Goal: Task Accomplishment & Management: Use online tool/utility

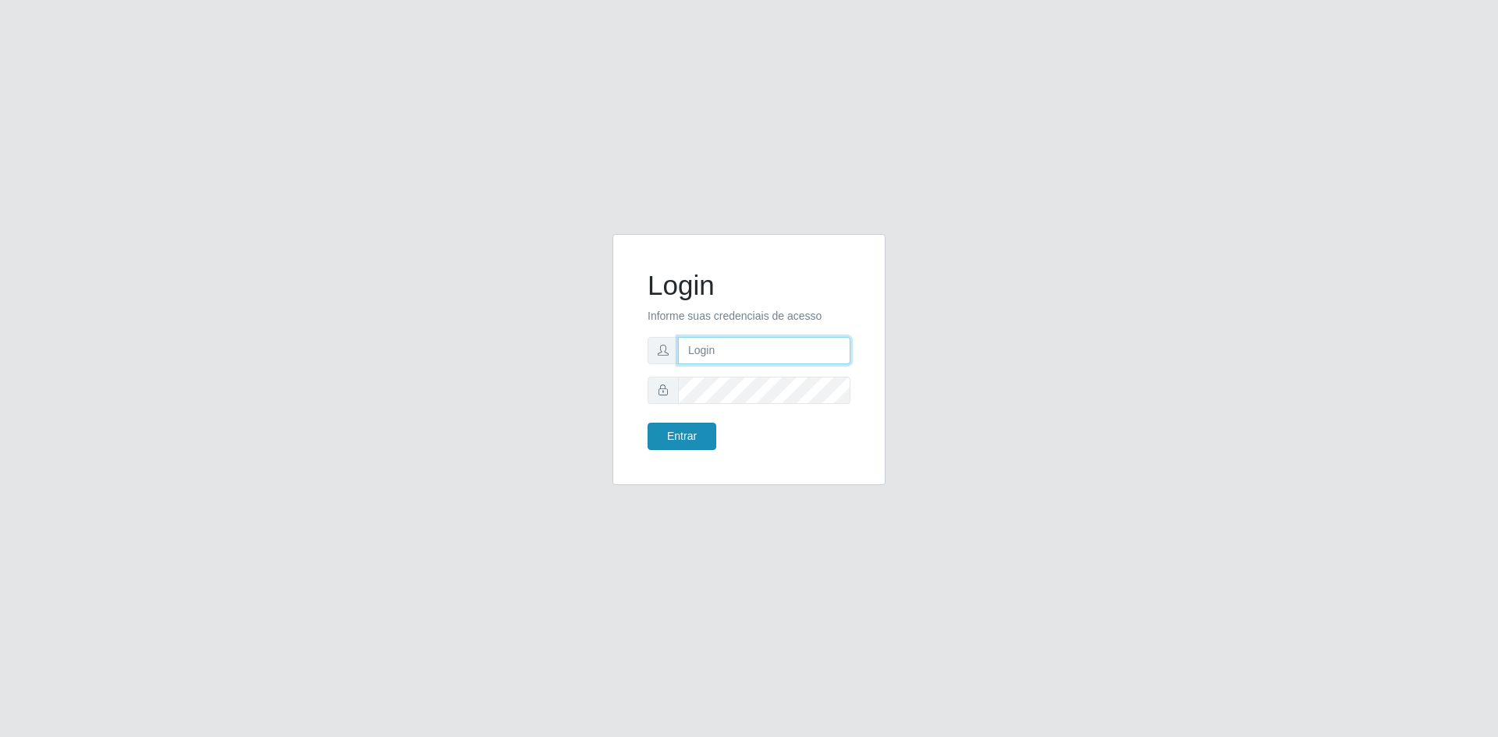
type input "[EMAIL_ADDRESS][DOMAIN_NAME]"
click at [699, 442] on button "Entrar" at bounding box center [682, 436] width 69 height 27
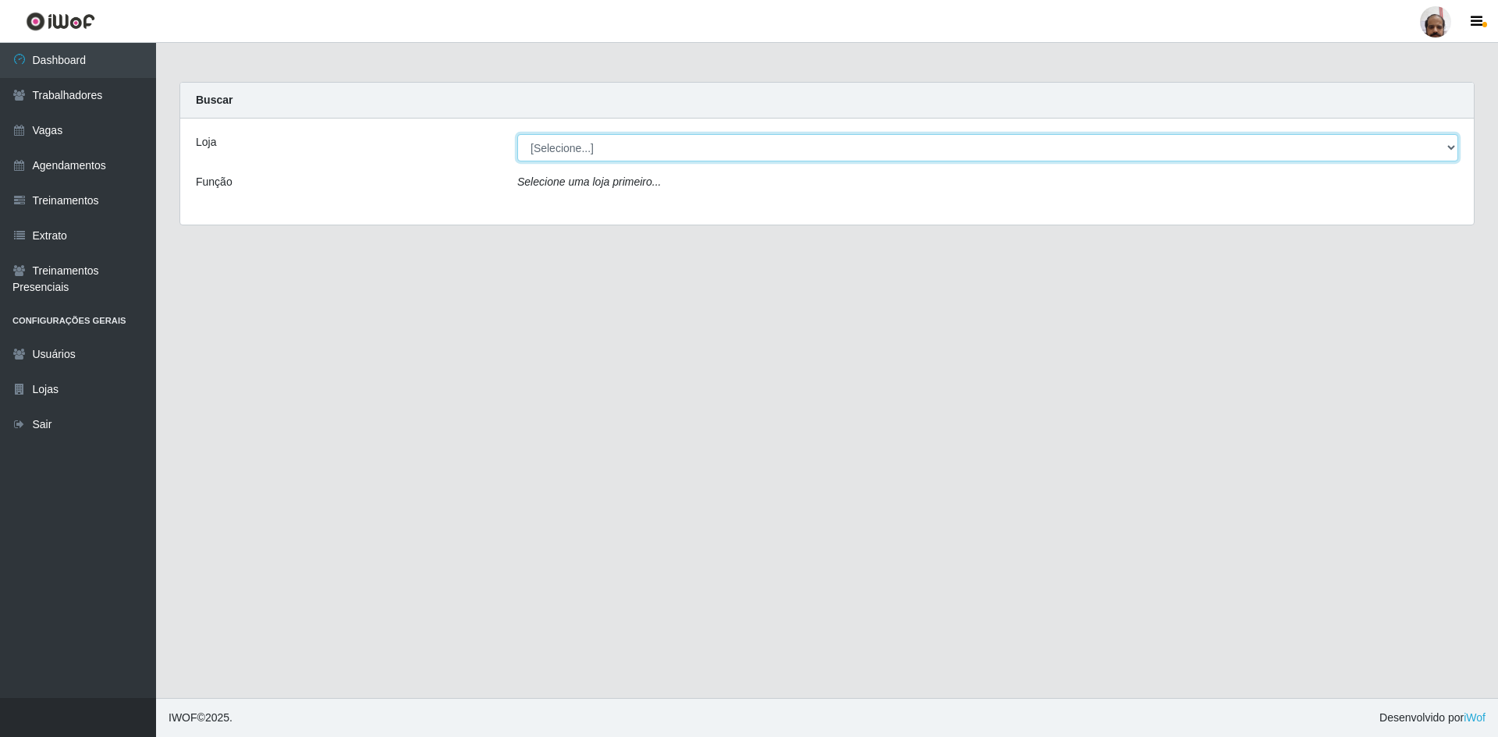
click at [1451, 148] on select "[Selecione...] Mar Vermelho - Loja 05" at bounding box center [987, 147] width 941 height 27
select select "252"
click at [517, 134] on select "[Selecione...] Mar Vermelho - Loja 05" at bounding box center [987, 147] width 941 height 27
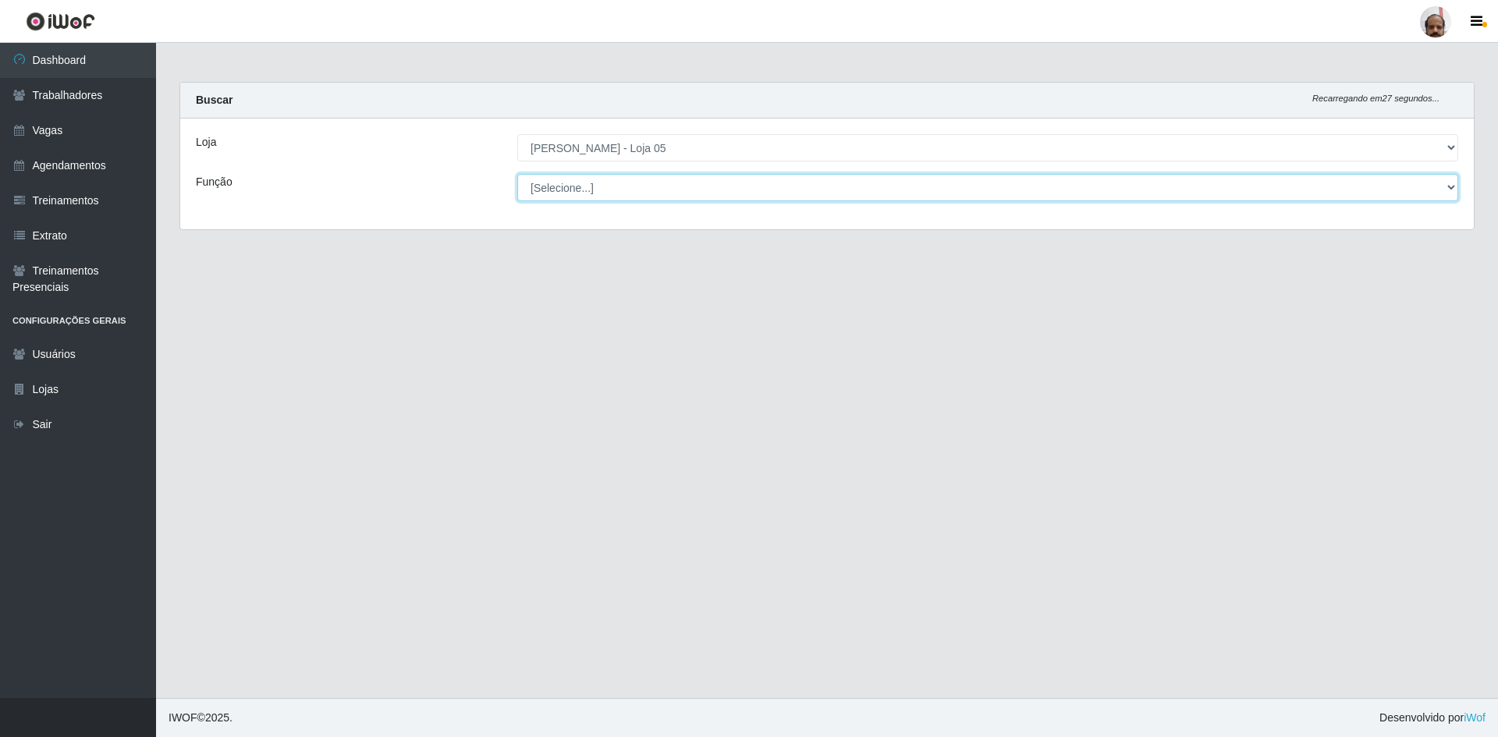
click at [1446, 186] on select "[Selecione...] ASG ASG + ASG ++ Auxiliar de Depósito Auxiliar de Depósito + Aux…" at bounding box center [987, 187] width 941 height 27
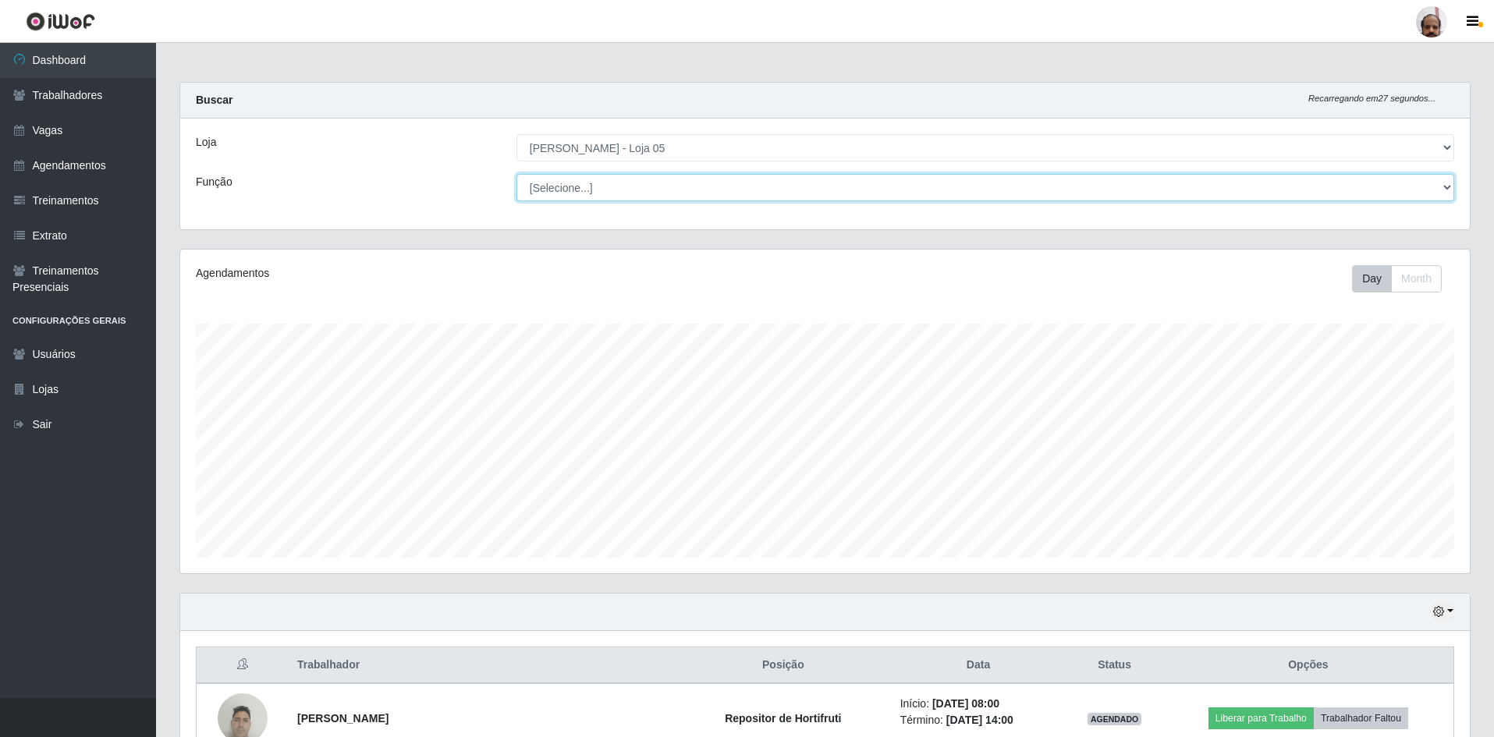
scroll to position [324, 1290]
click at [1446, 186] on select "[Selecione...] ASG ASG + ASG ++ Auxiliar de Depósito Auxiliar de Depósito + Aux…" at bounding box center [985, 187] width 938 height 27
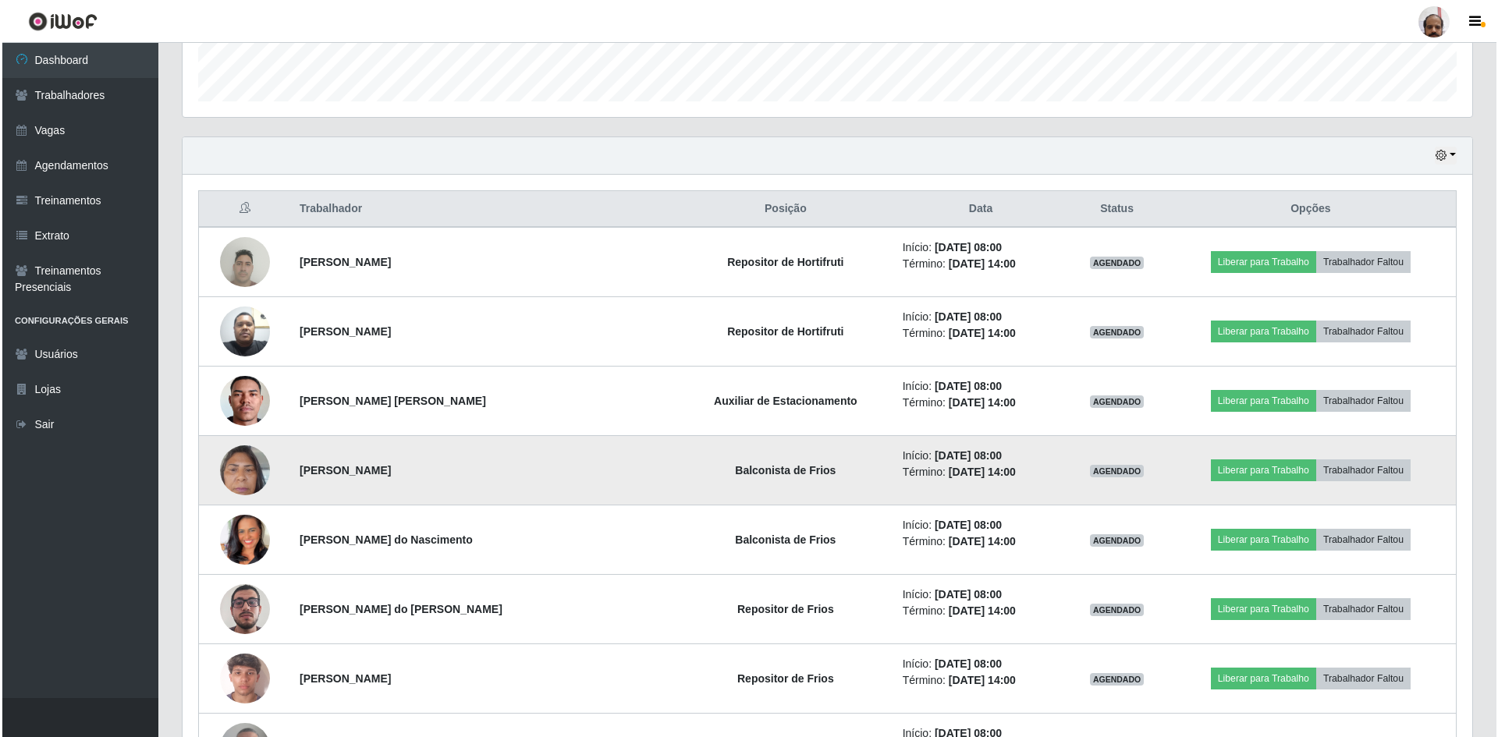
scroll to position [546, 0]
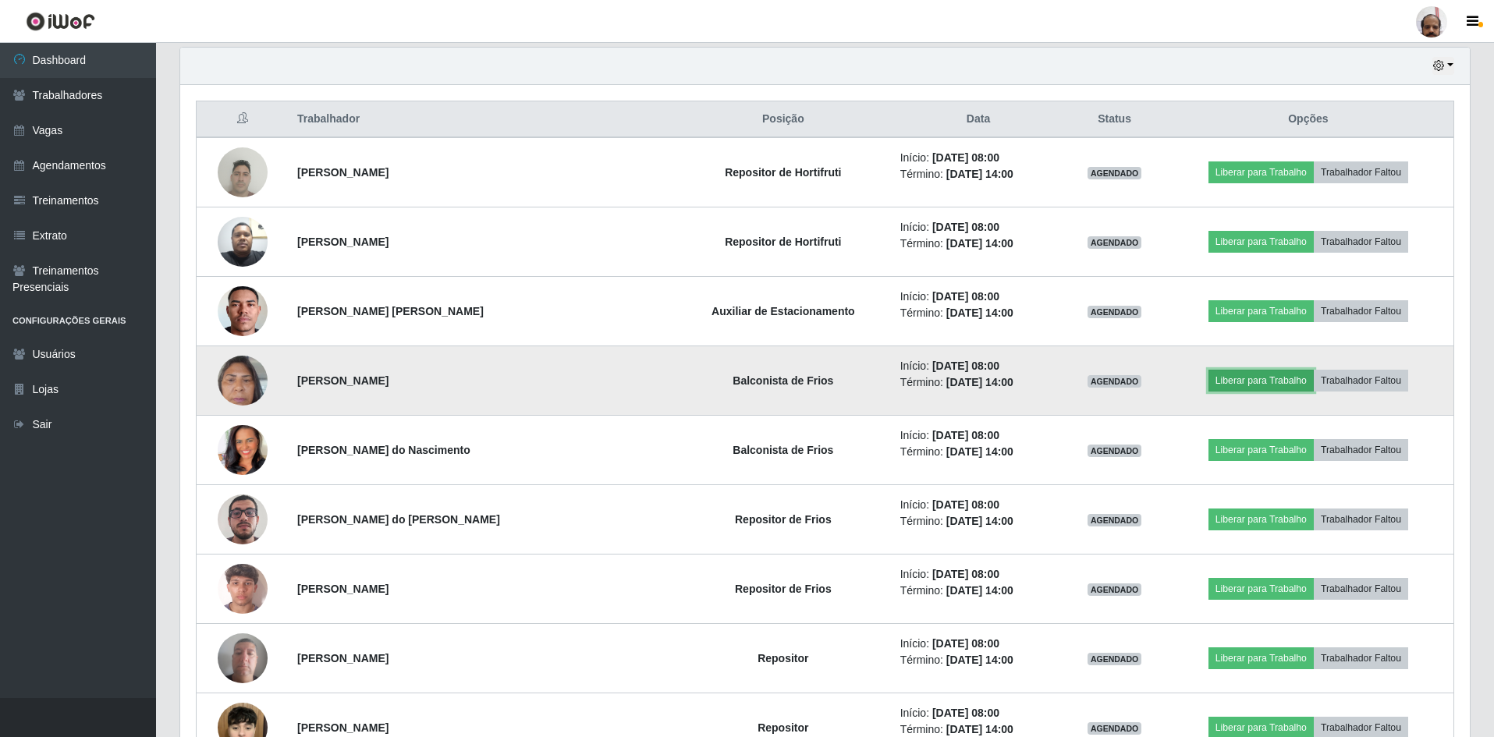
click at [1222, 378] on button "Liberar para Trabalho" at bounding box center [1260, 381] width 105 height 22
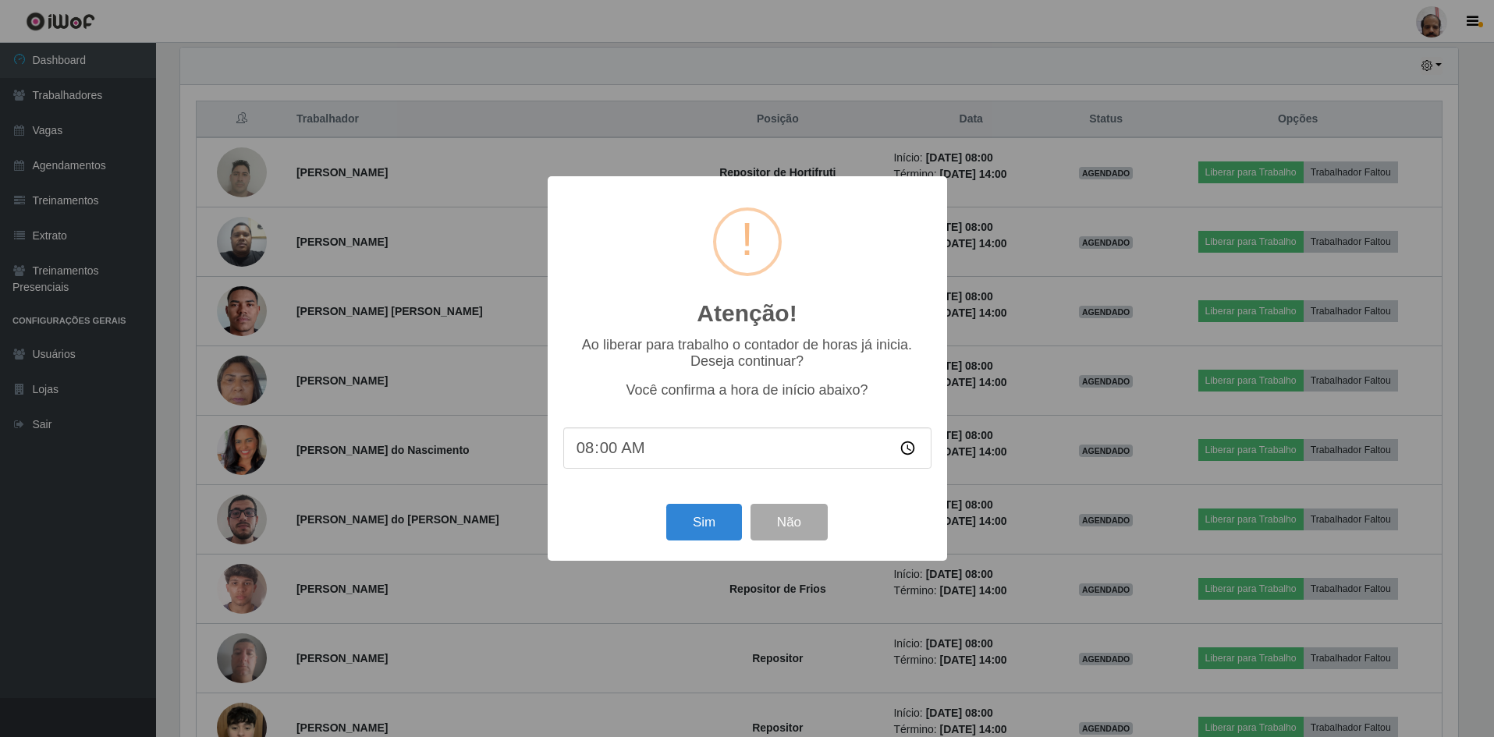
scroll to position [324, 1282]
click at [699, 528] on button "Sim" at bounding box center [706, 522] width 76 height 37
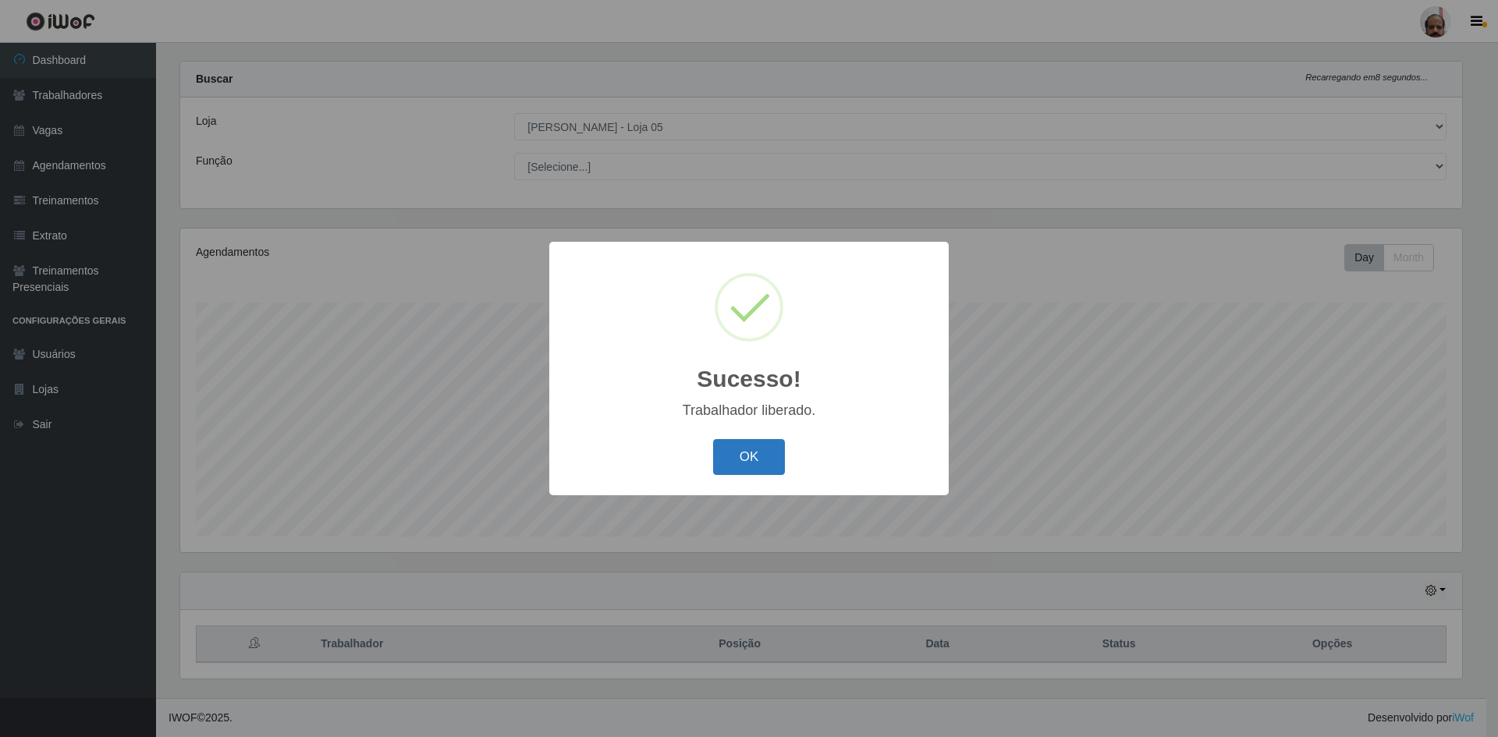
click at [747, 452] on button "OK" at bounding box center [749, 457] width 73 height 37
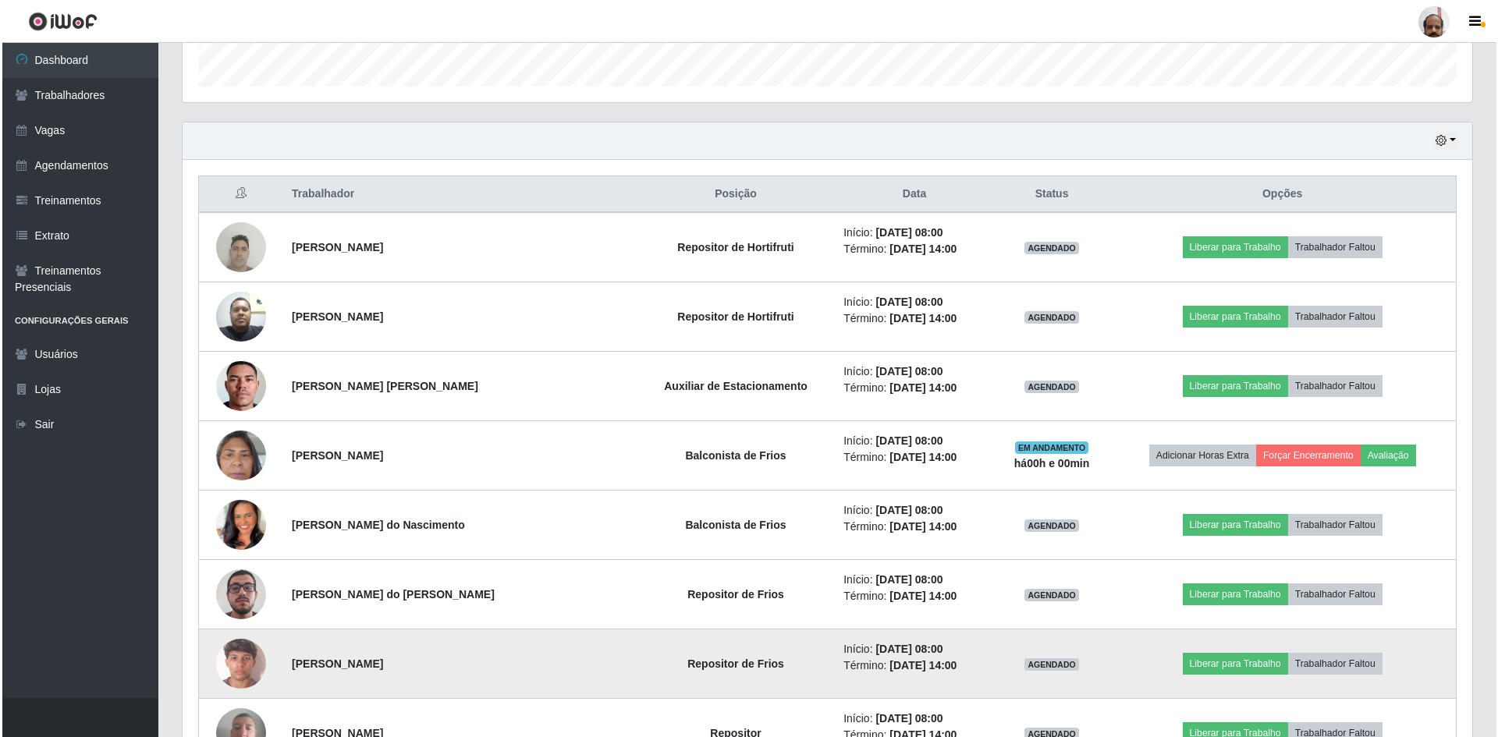
scroll to position [567, 0]
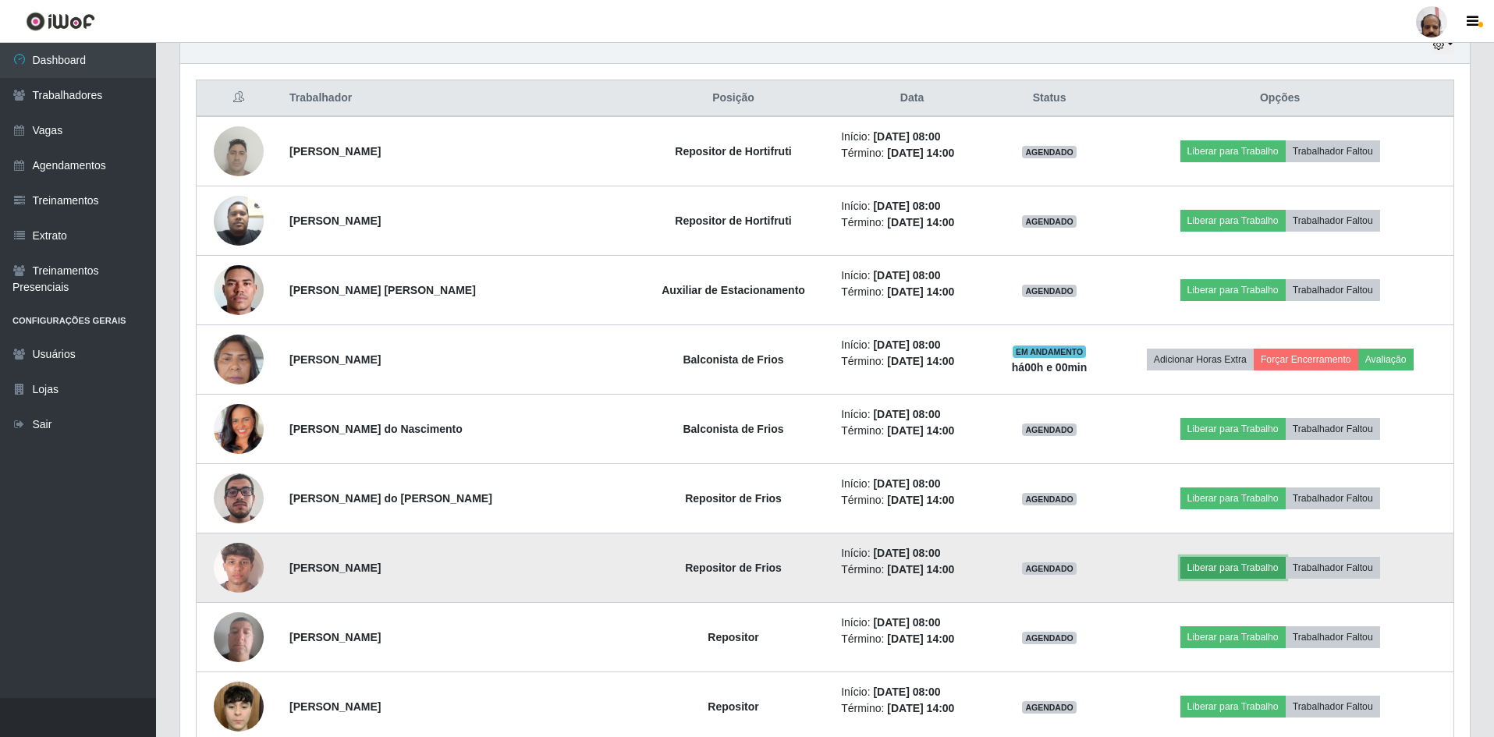
click at [1223, 570] on button "Liberar para Trabalho" at bounding box center [1232, 568] width 105 height 22
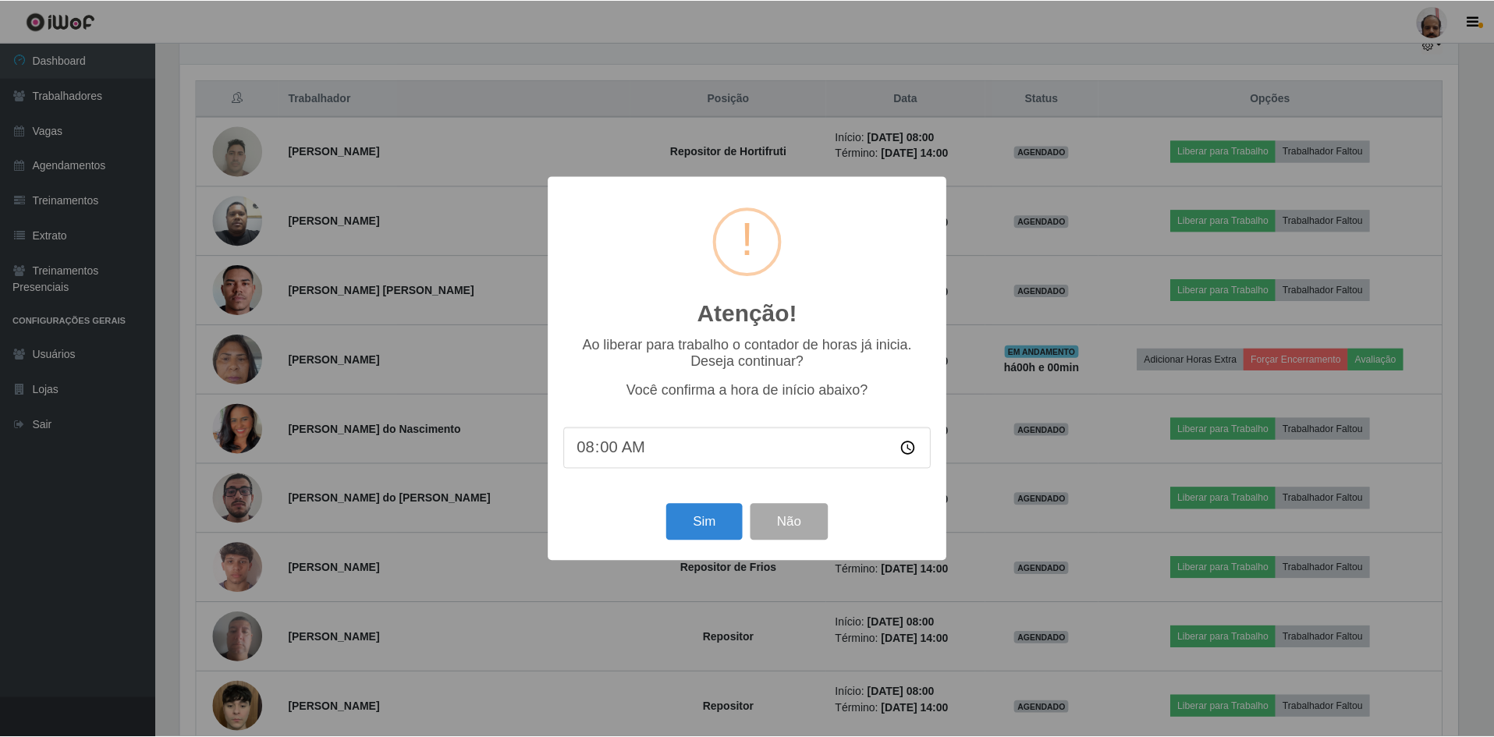
scroll to position [324, 1282]
click at [701, 527] on button "Sim" at bounding box center [706, 522] width 76 height 37
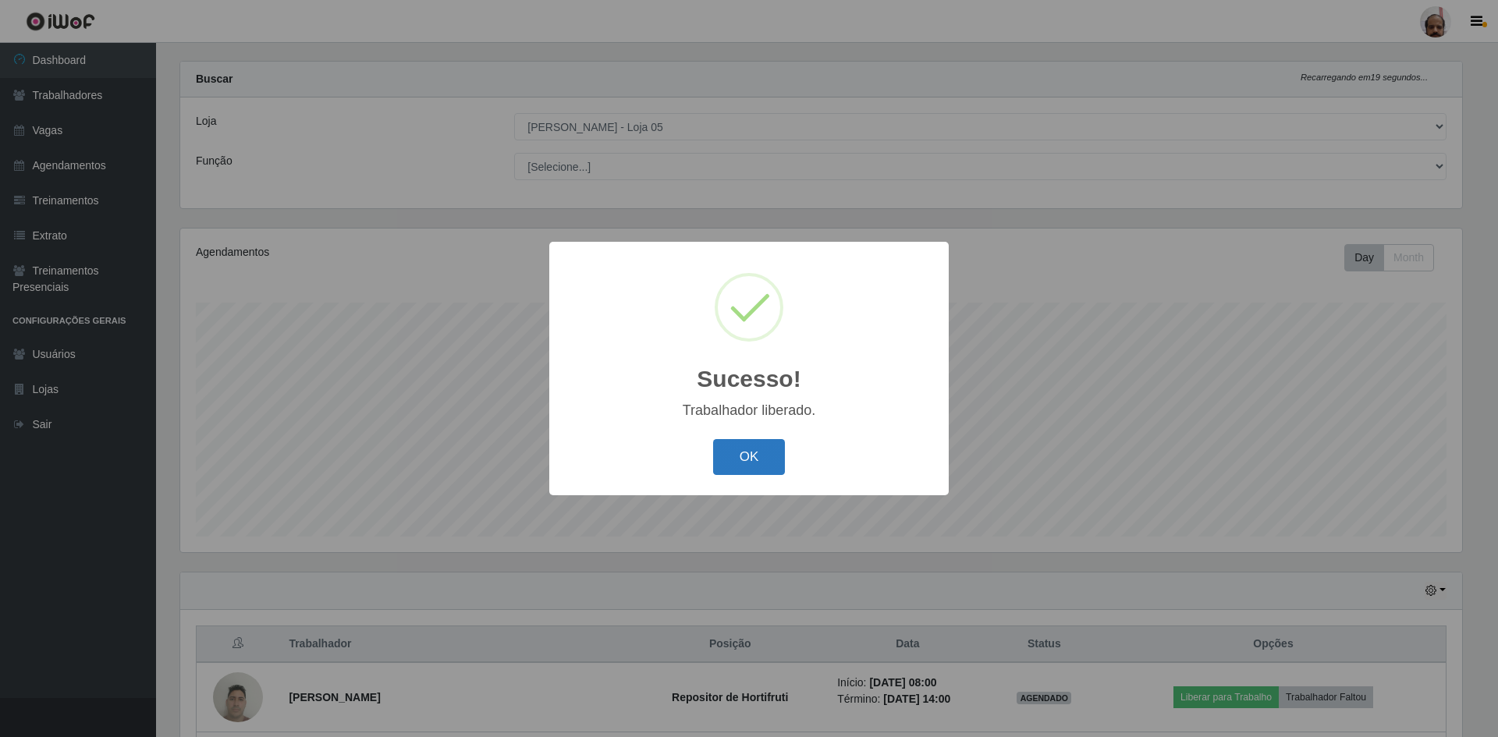
click at [727, 463] on button "OK" at bounding box center [749, 457] width 73 height 37
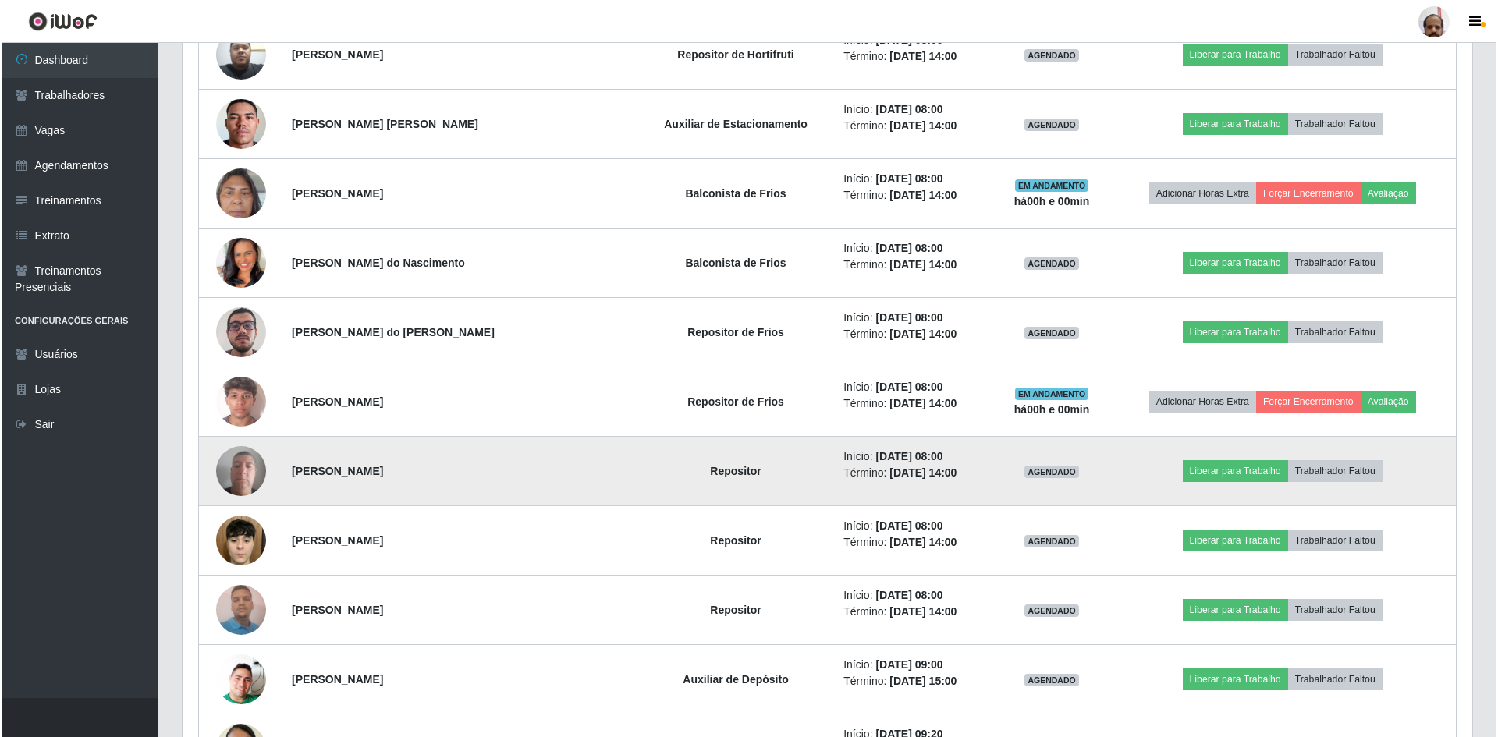
scroll to position [801, 0]
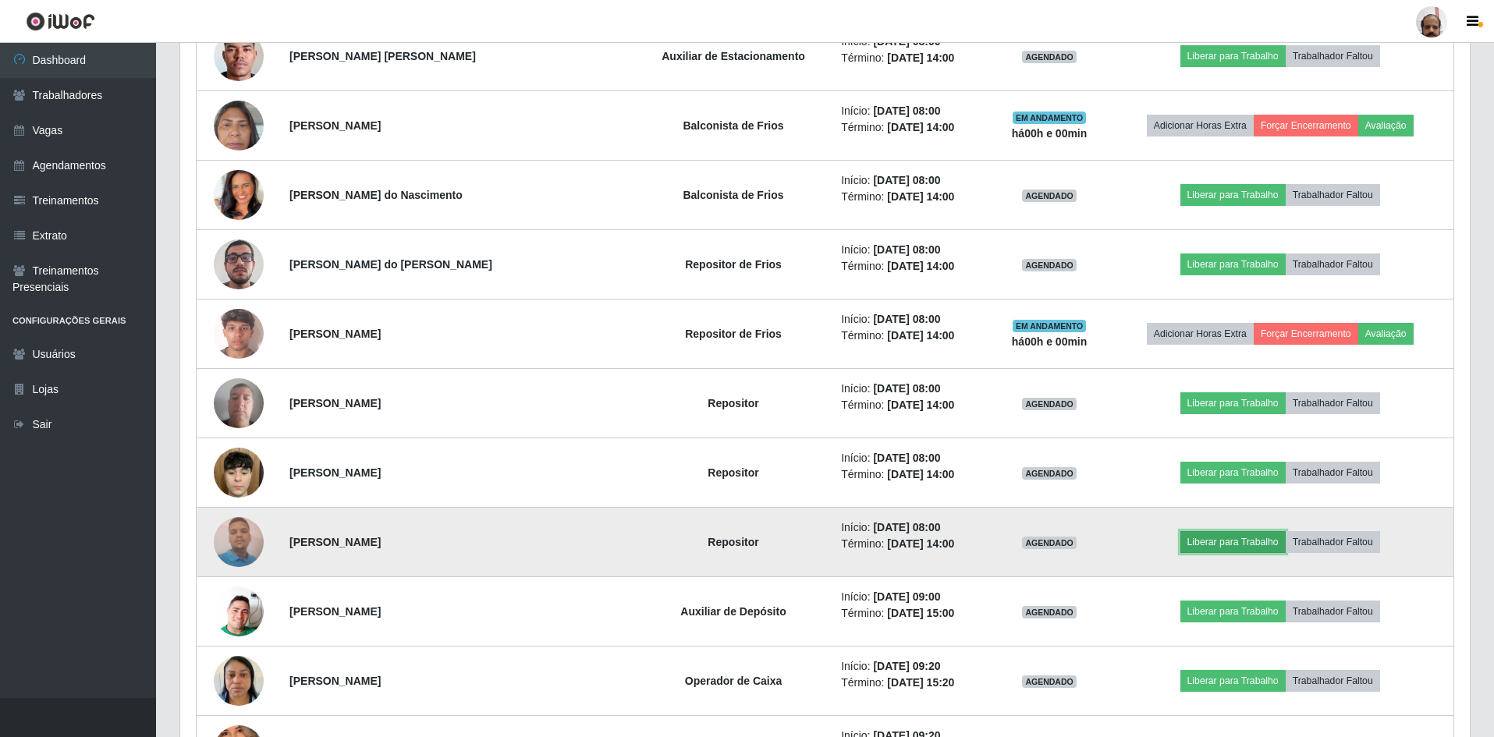
click at [1191, 544] on button "Liberar para Trabalho" at bounding box center [1232, 542] width 105 height 22
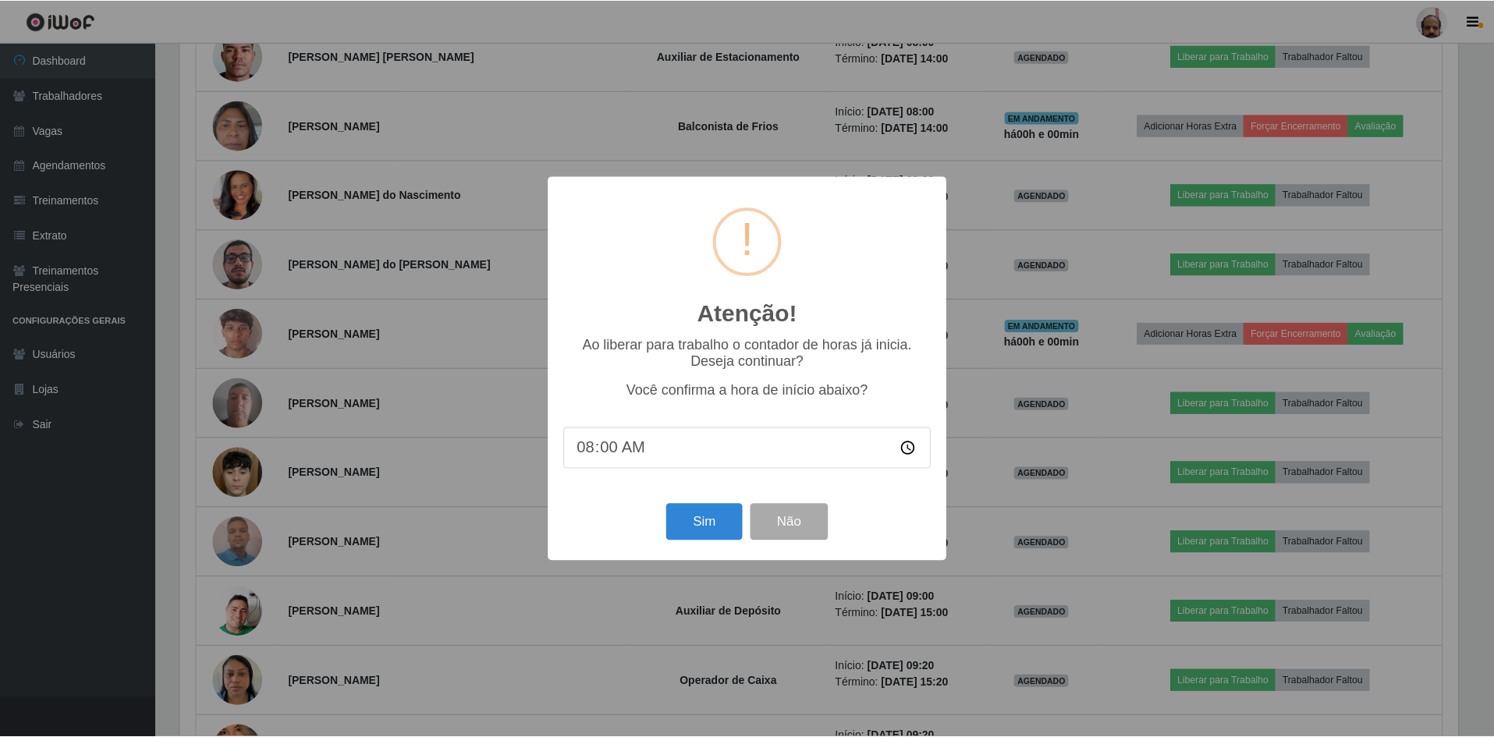
scroll to position [0, 0]
click at [717, 522] on button "Sim" at bounding box center [706, 522] width 76 height 37
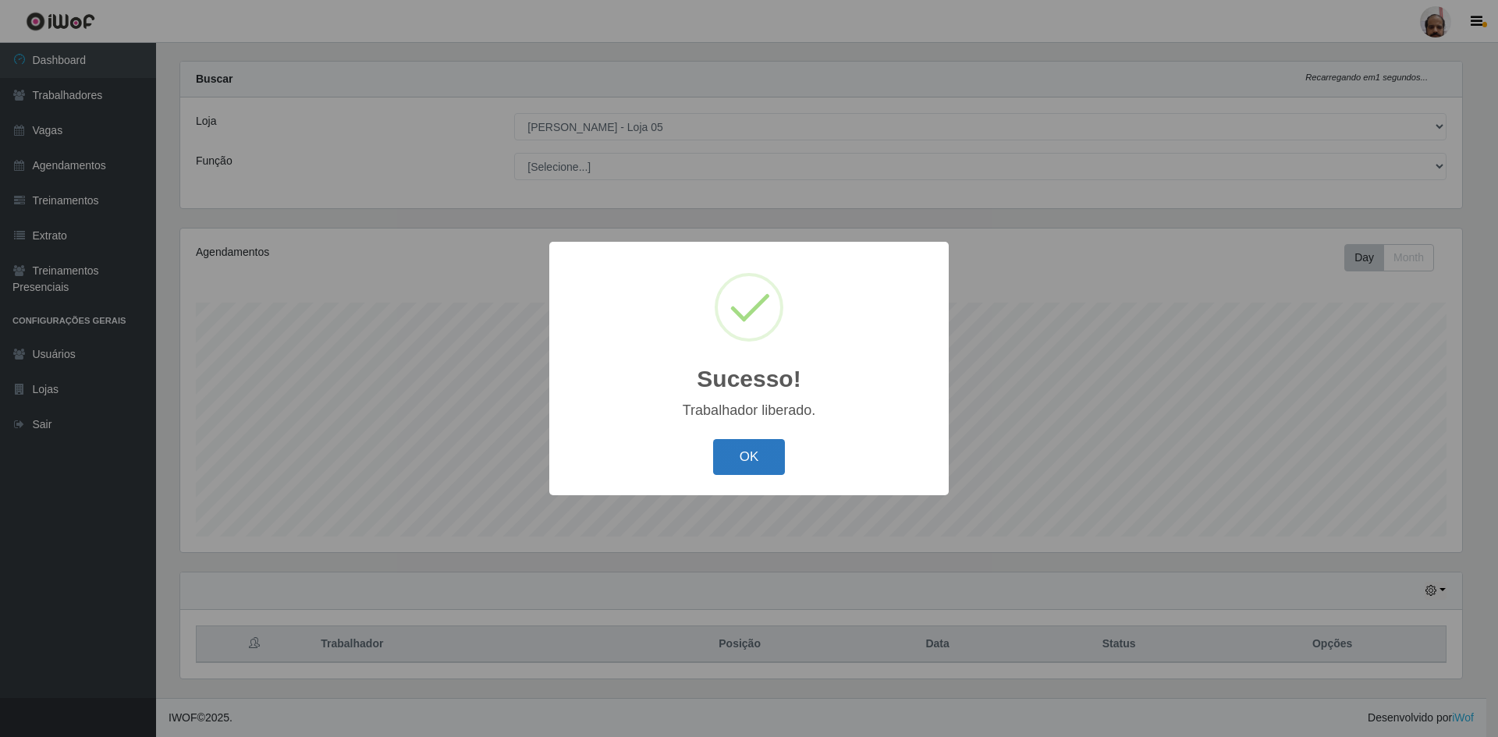
click at [761, 456] on button "OK" at bounding box center [749, 457] width 73 height 37
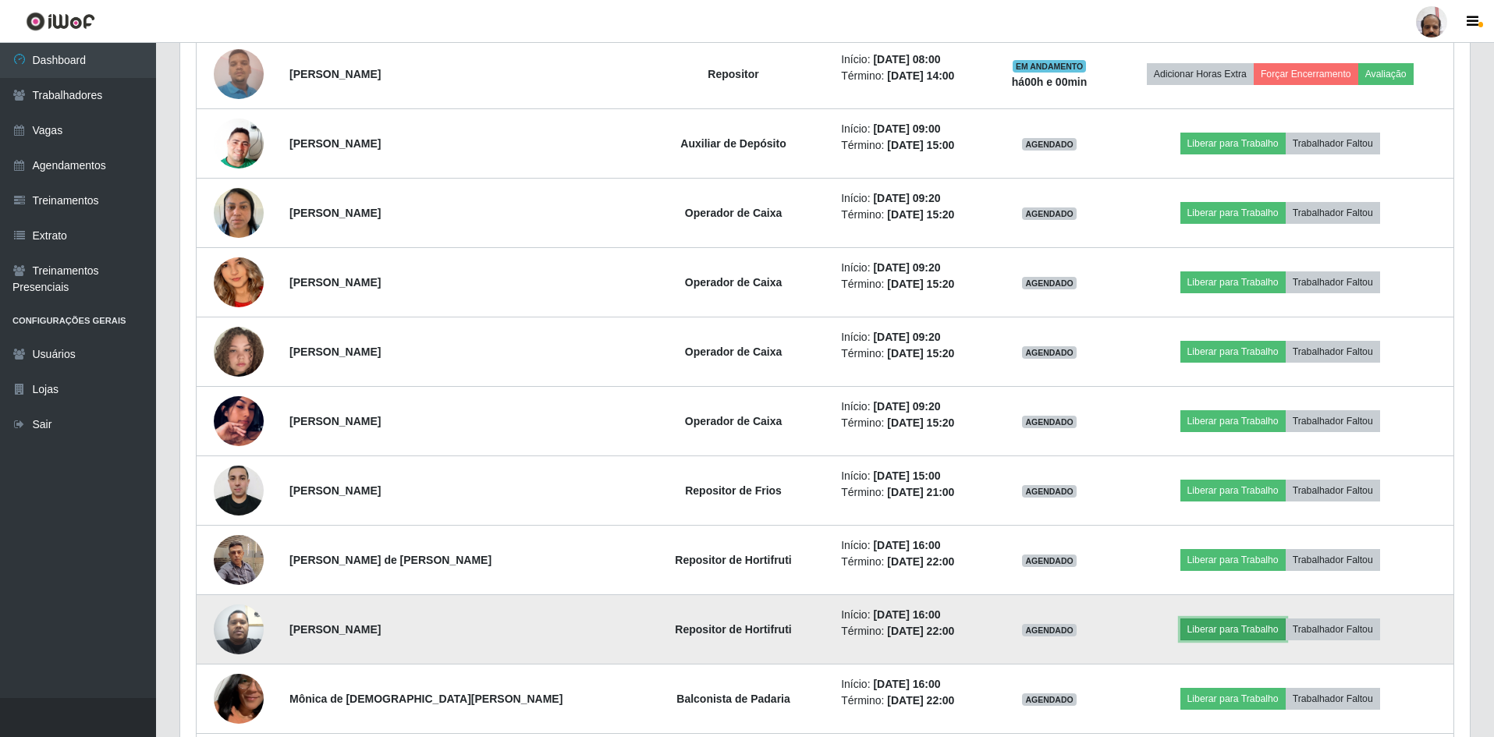
click at [1239, 627] on button "Liberar para Trabalho" at bounding box center [1232, 630] width 105 height 22
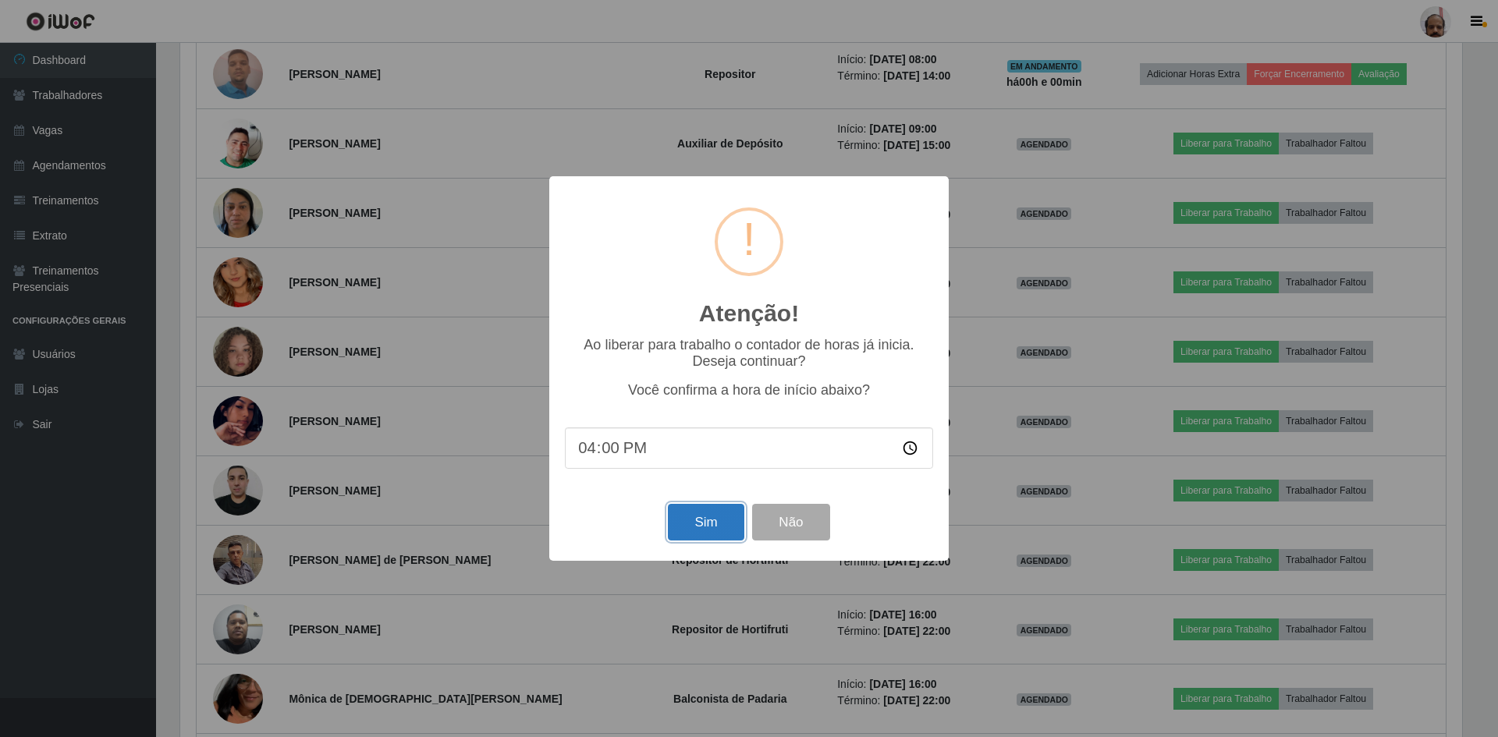
click at [723, 523] on button "Sim" at bounding box center [706, 522] width 76 height 37
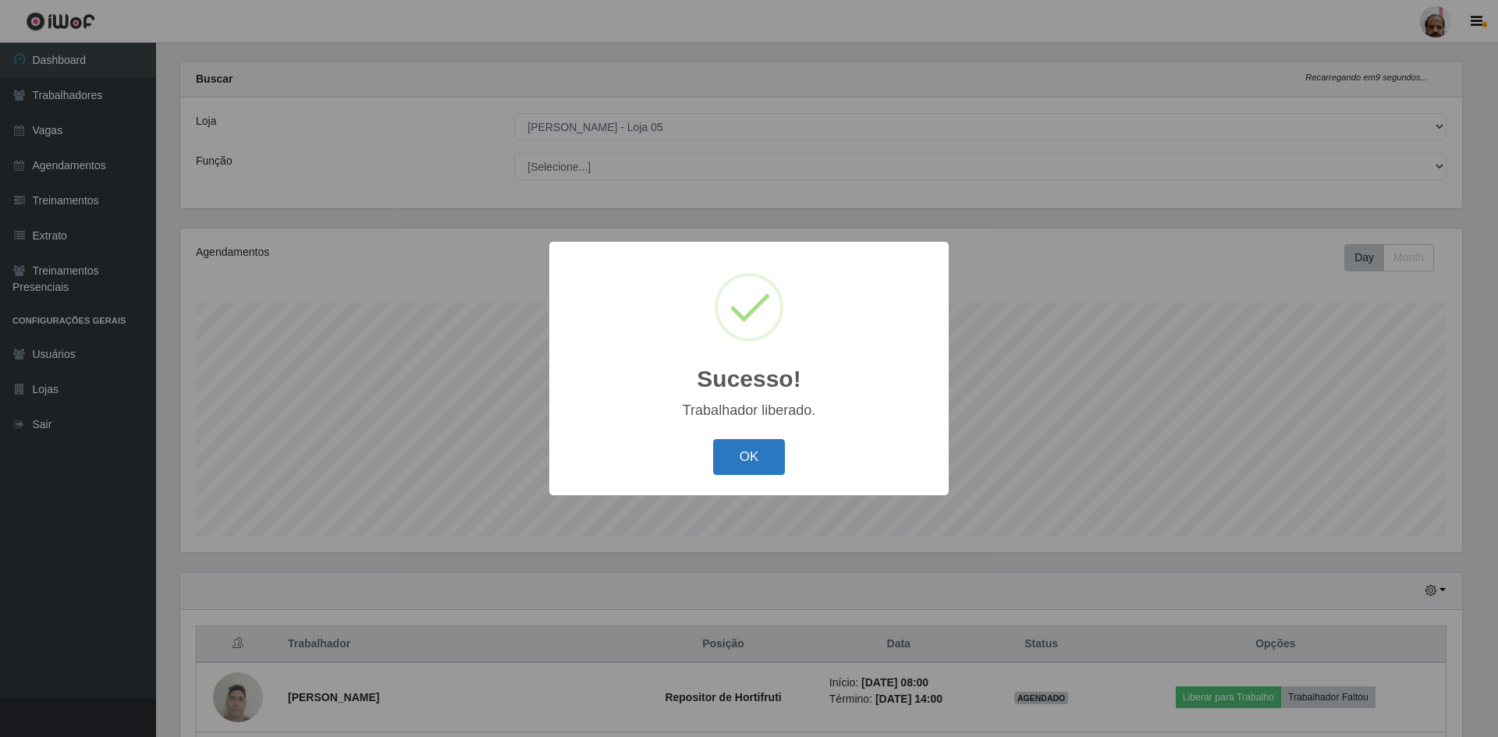
click at [747, 462] on button "OK" at bounding box center [749, 457] width 73 height 37
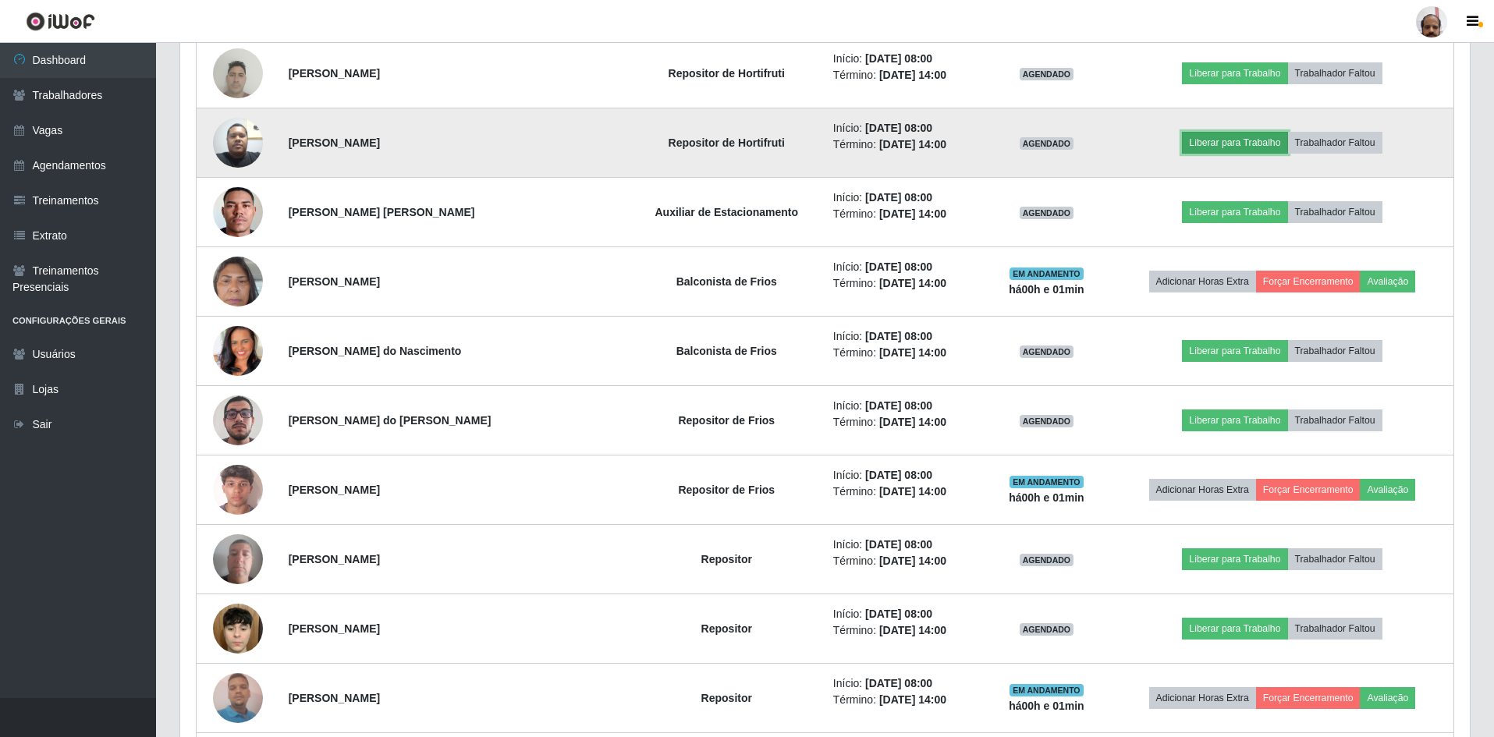
click at [1217, 142] on button "Liberar para Trabalho" at bounding box center [1234, 143] width 105 height 22
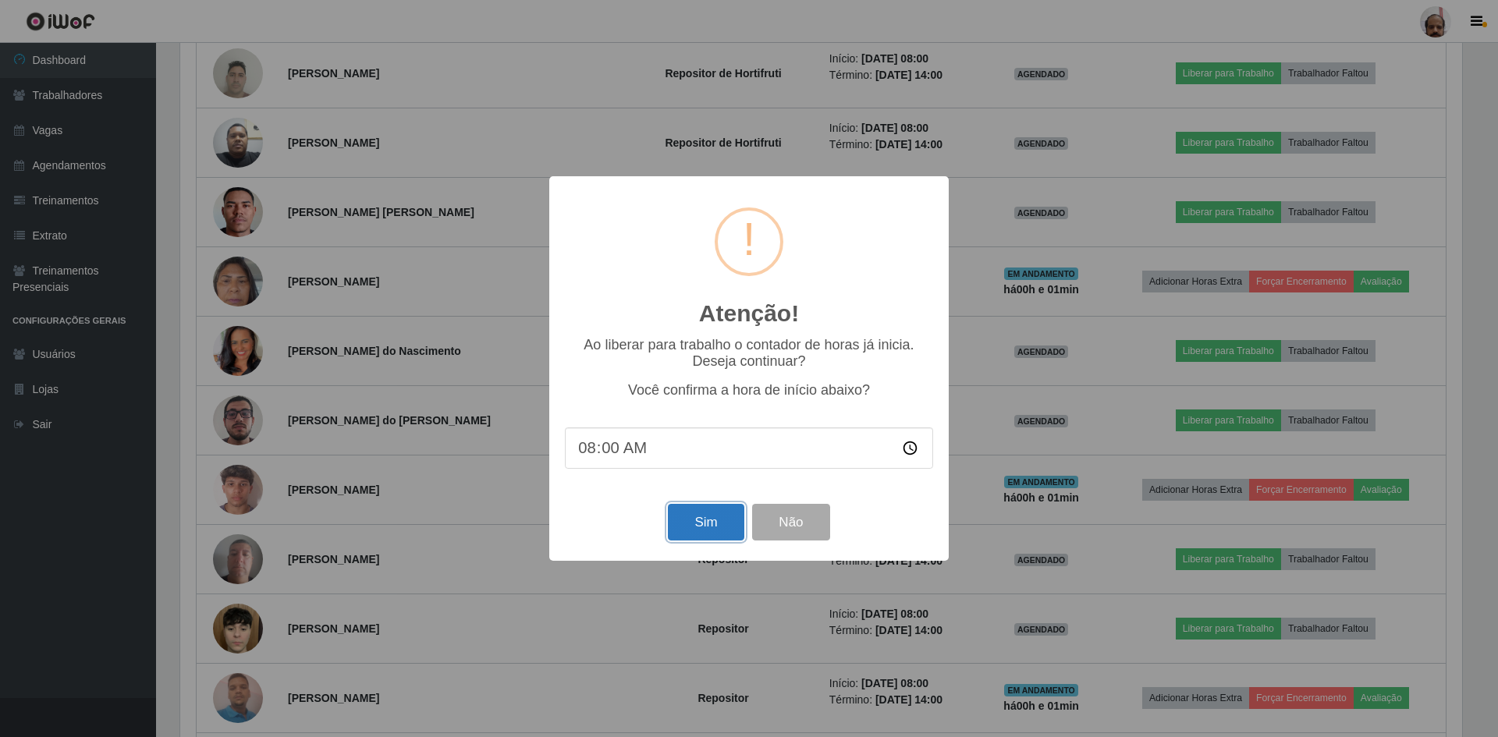
click at [699, 527] on button "Sim" at bounding box center [706, 522] width 76 height 37
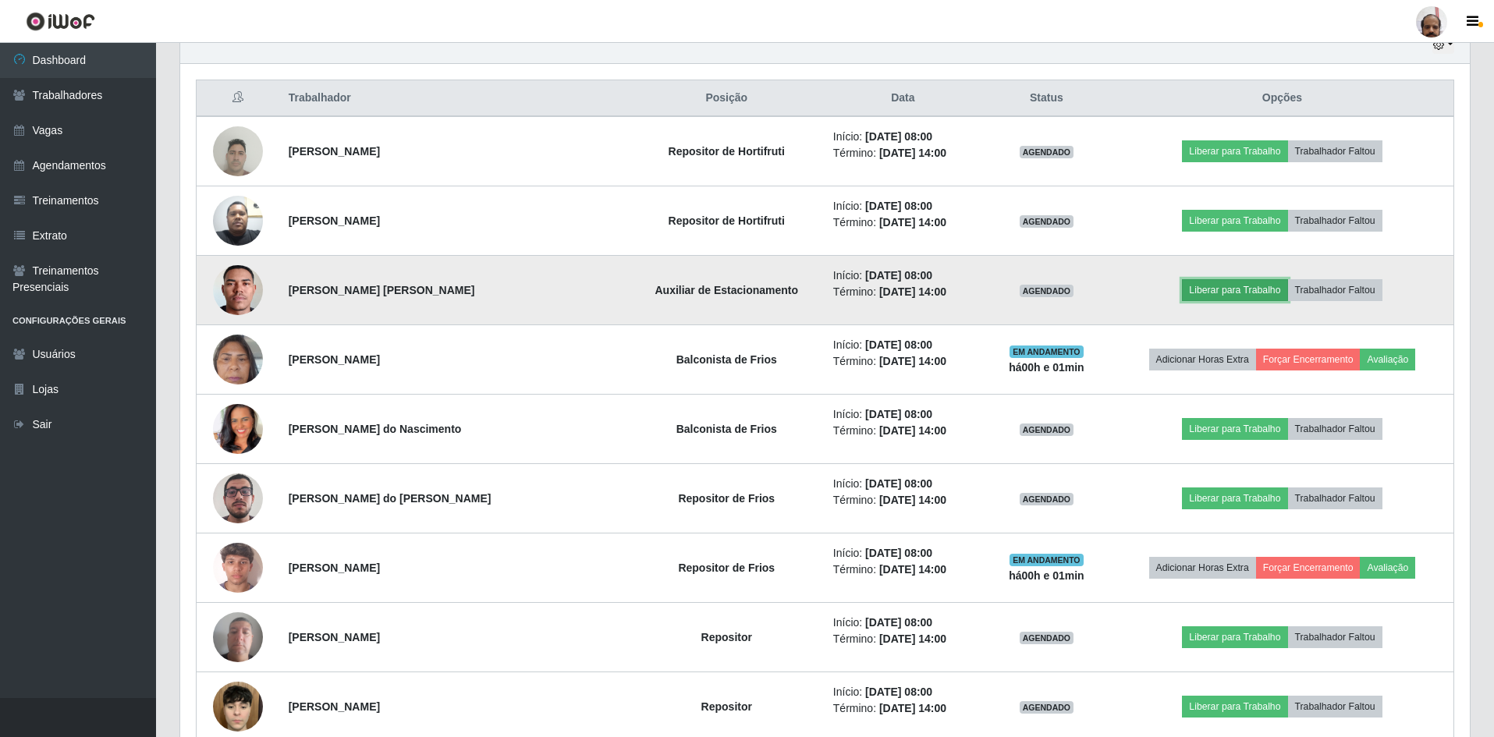
click at [1203, 290] on button "Liberar para Trabalho" at bounding box center [1234, 290] width 105 height 22
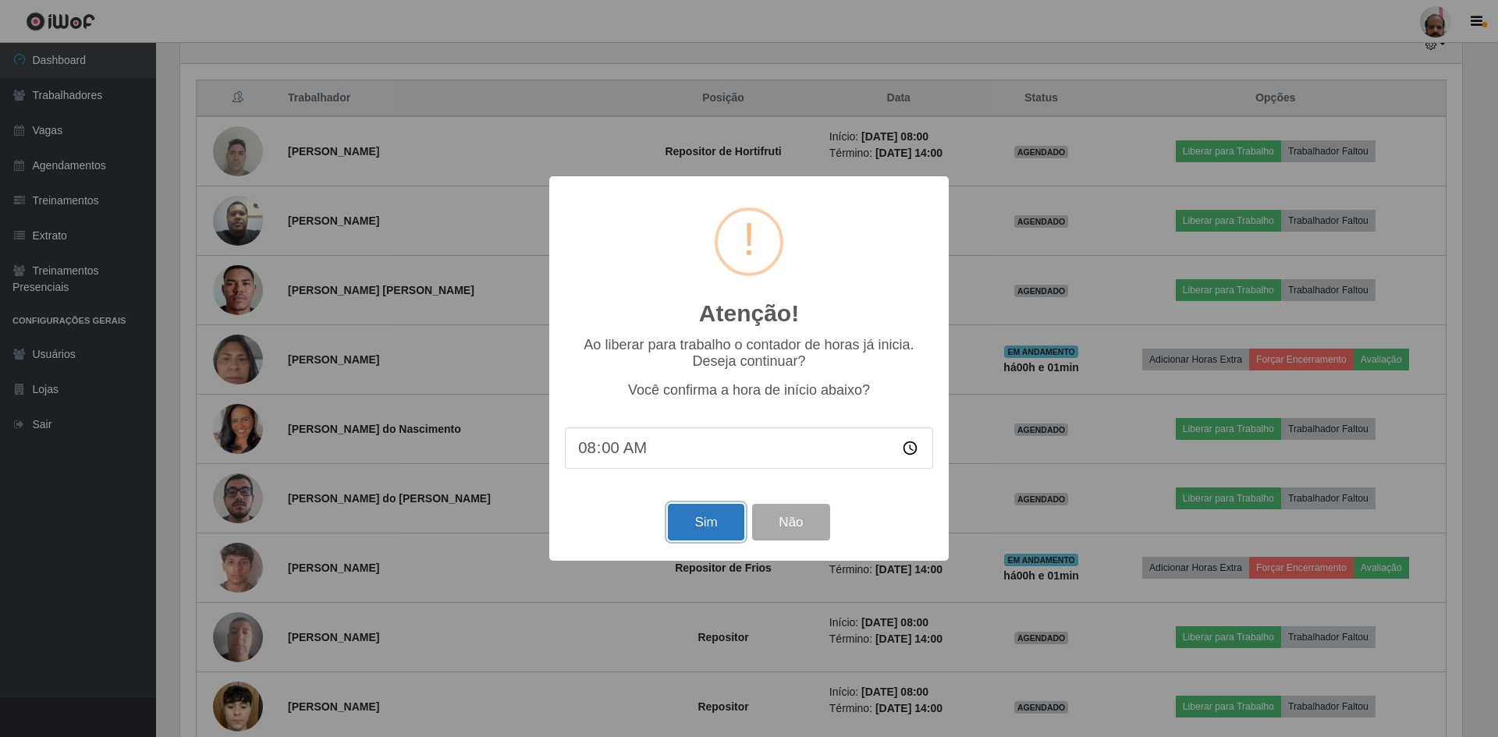
click at [716, 526] on button "Sim" at bounding box center [706, 522] width 76 height 37
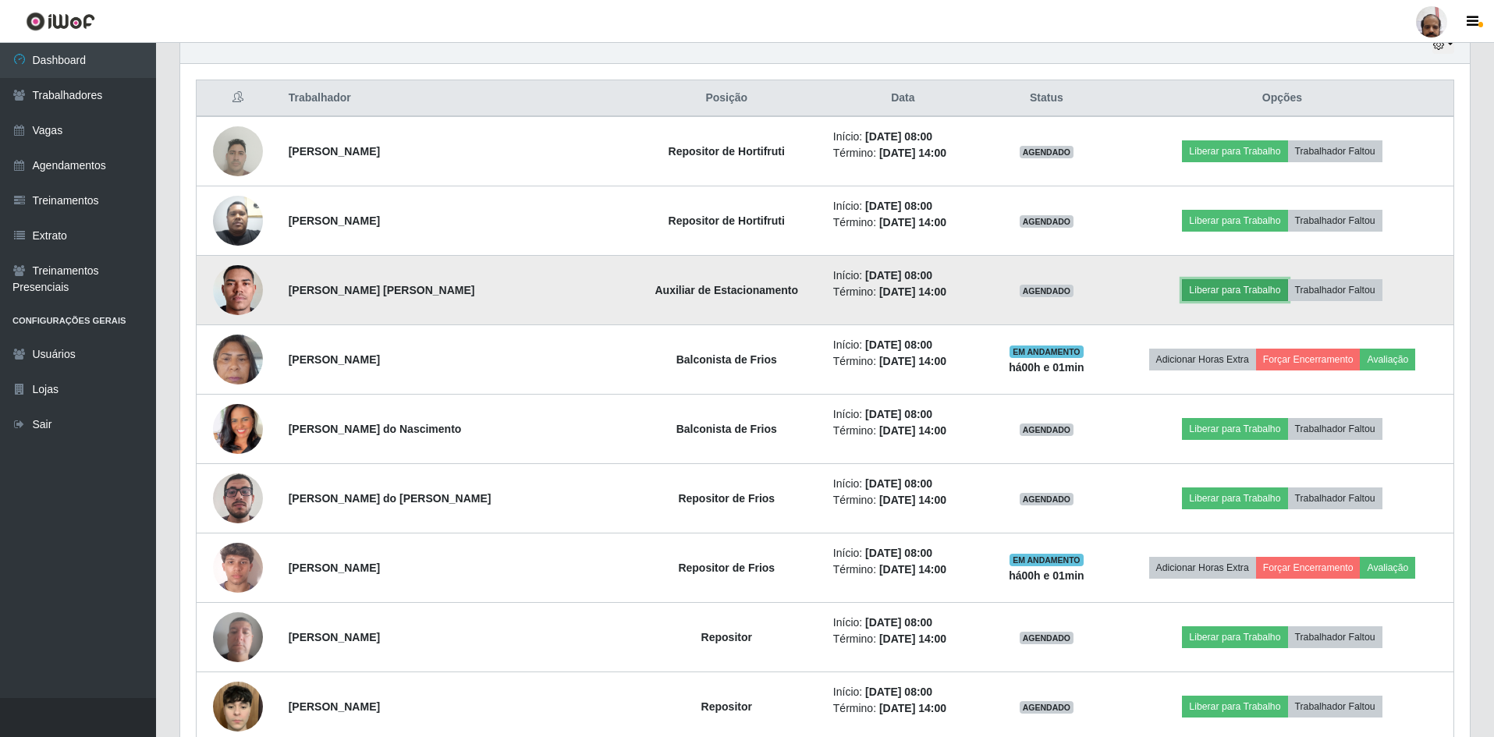
click at [1212, 287] on button "Liberar para Trabalho" at bounding box center [1234, 290] width 105 height 22
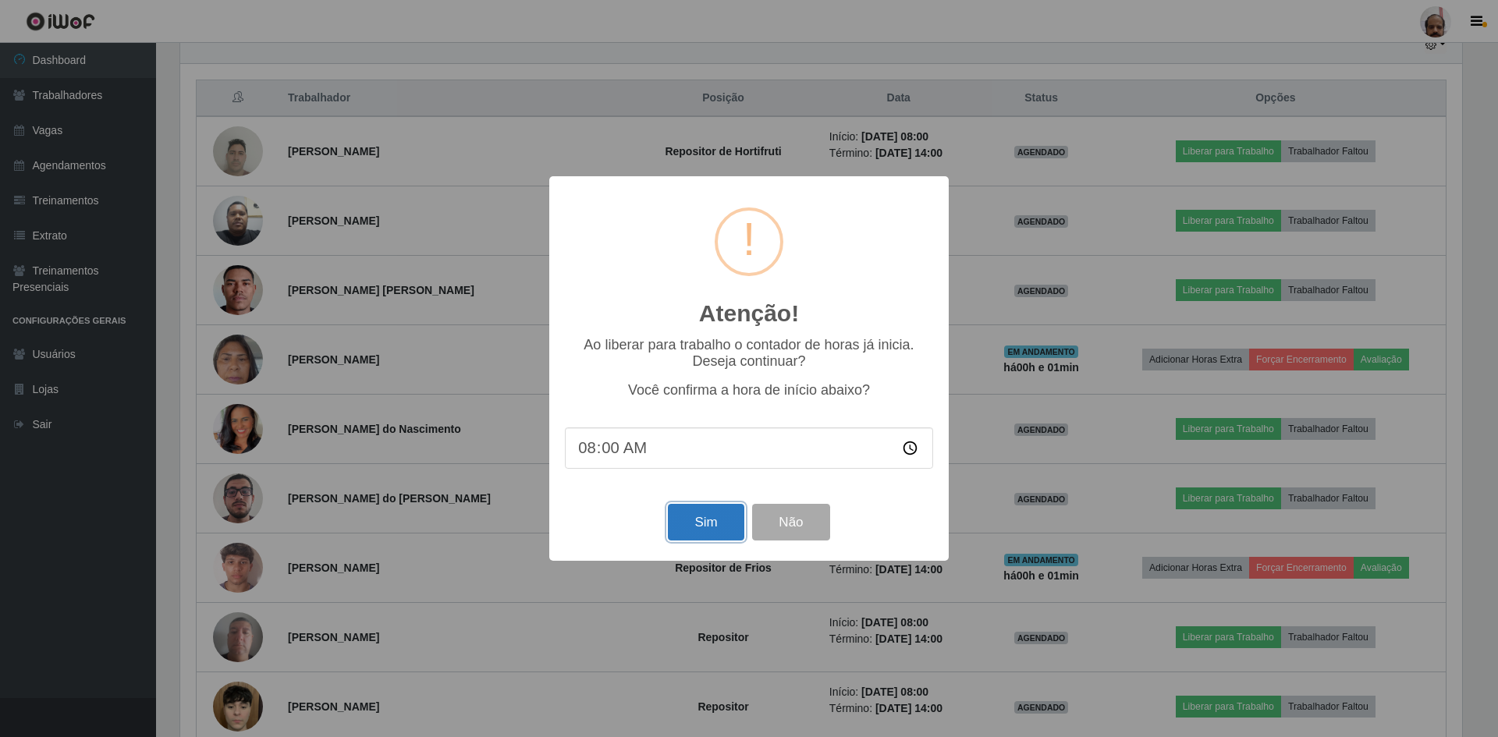
click at [713, 524] on button "Sim" at bounding box center [706, 522] width 76 height 37
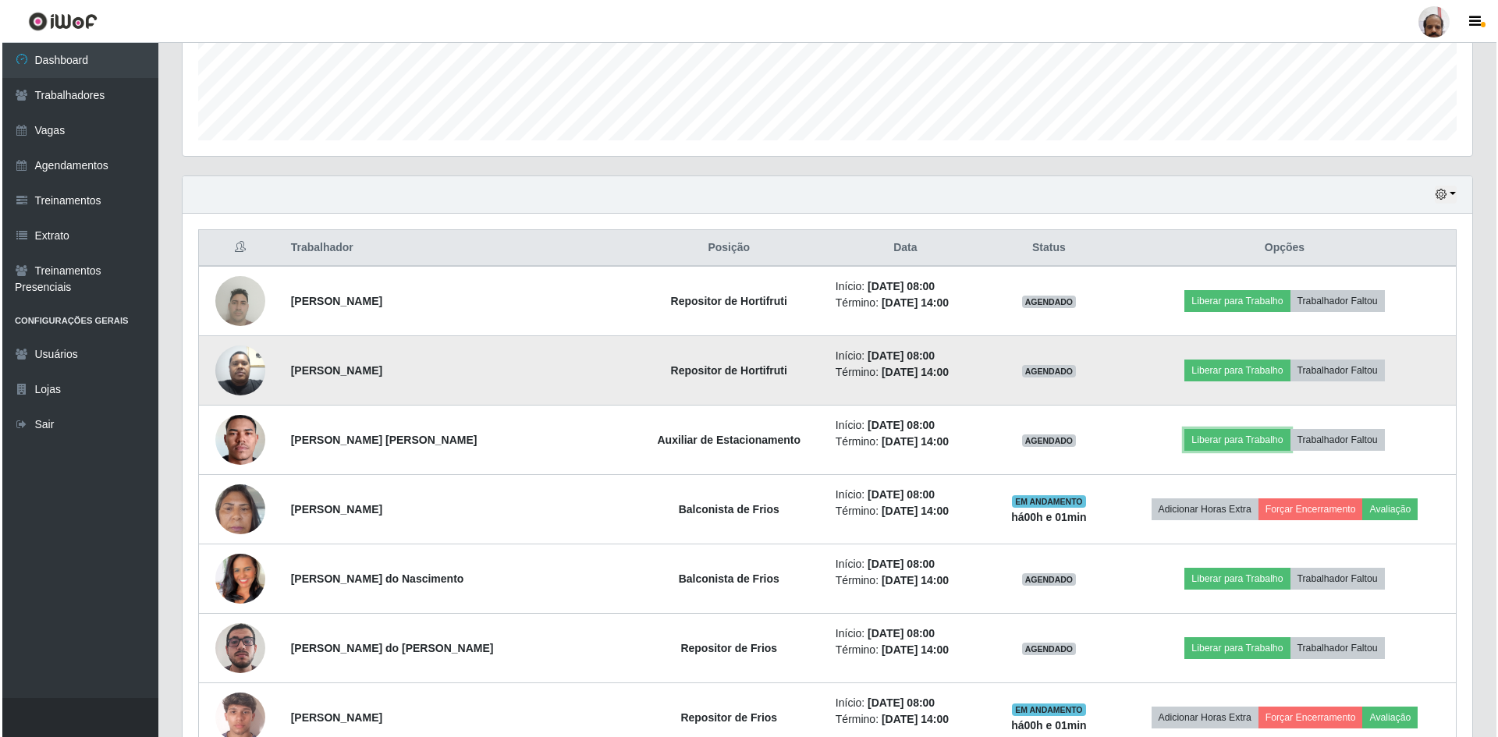
scroll to position [411, 0]
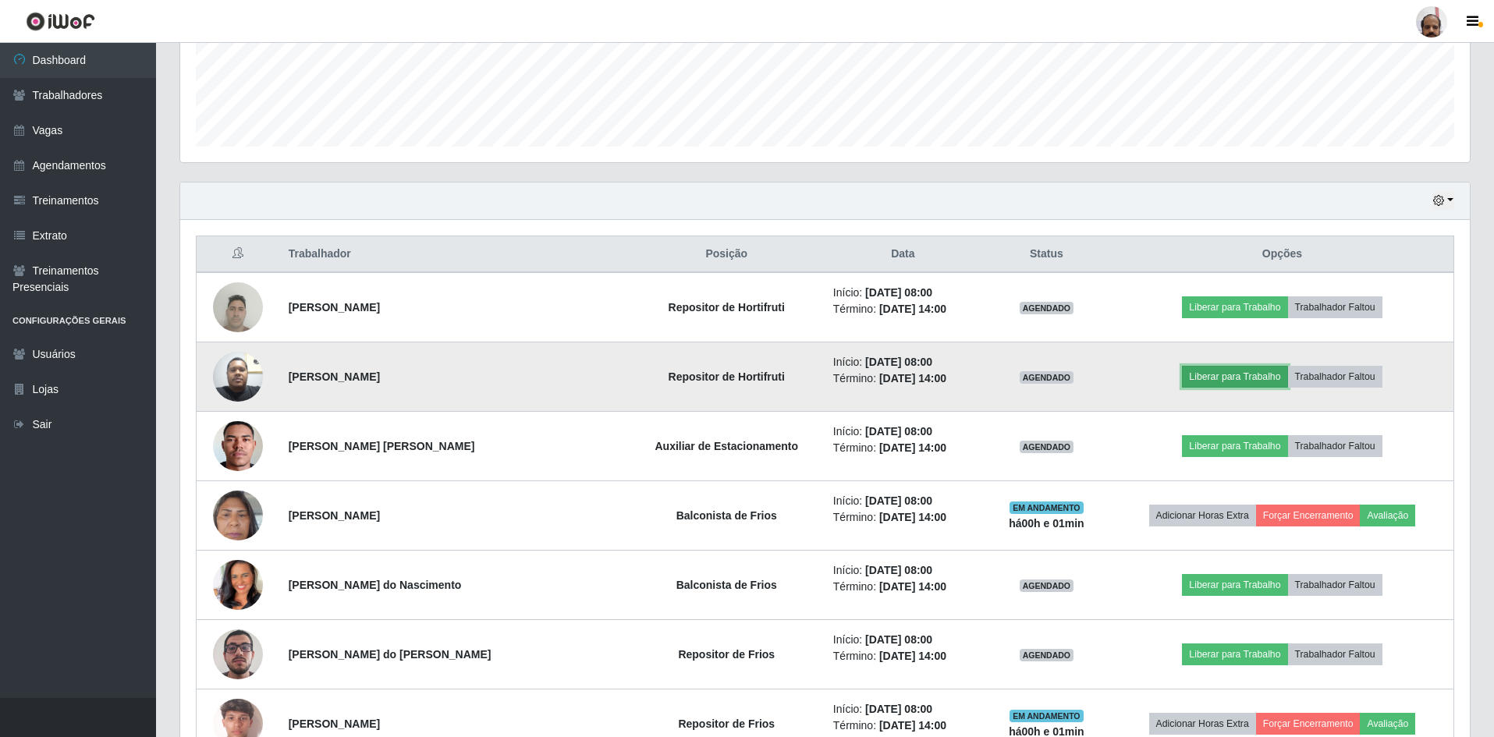
click at [1237, 375] on button "Liberar para Trabalho" at bounding box center [1234, 377] width 105 height 22
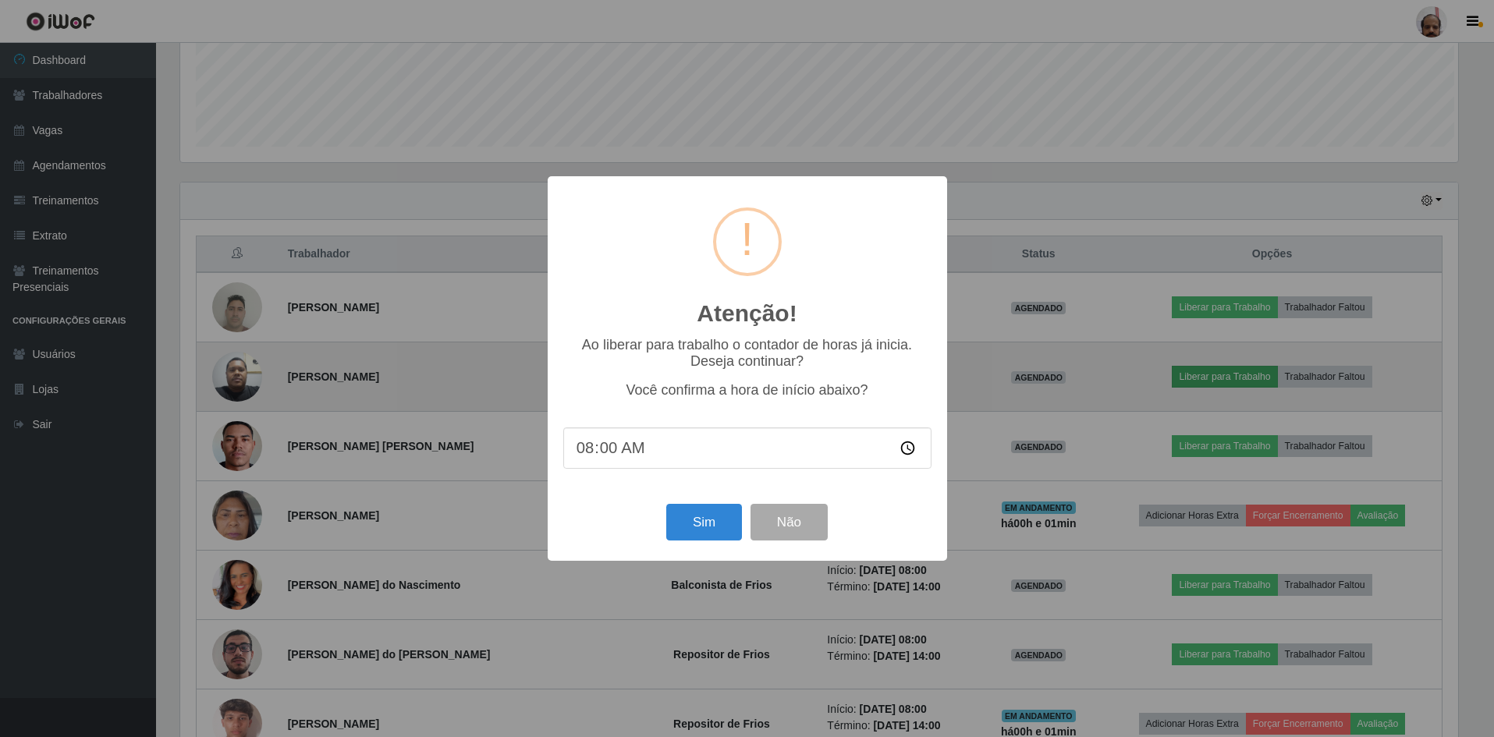
scroll to position [324, 1282]
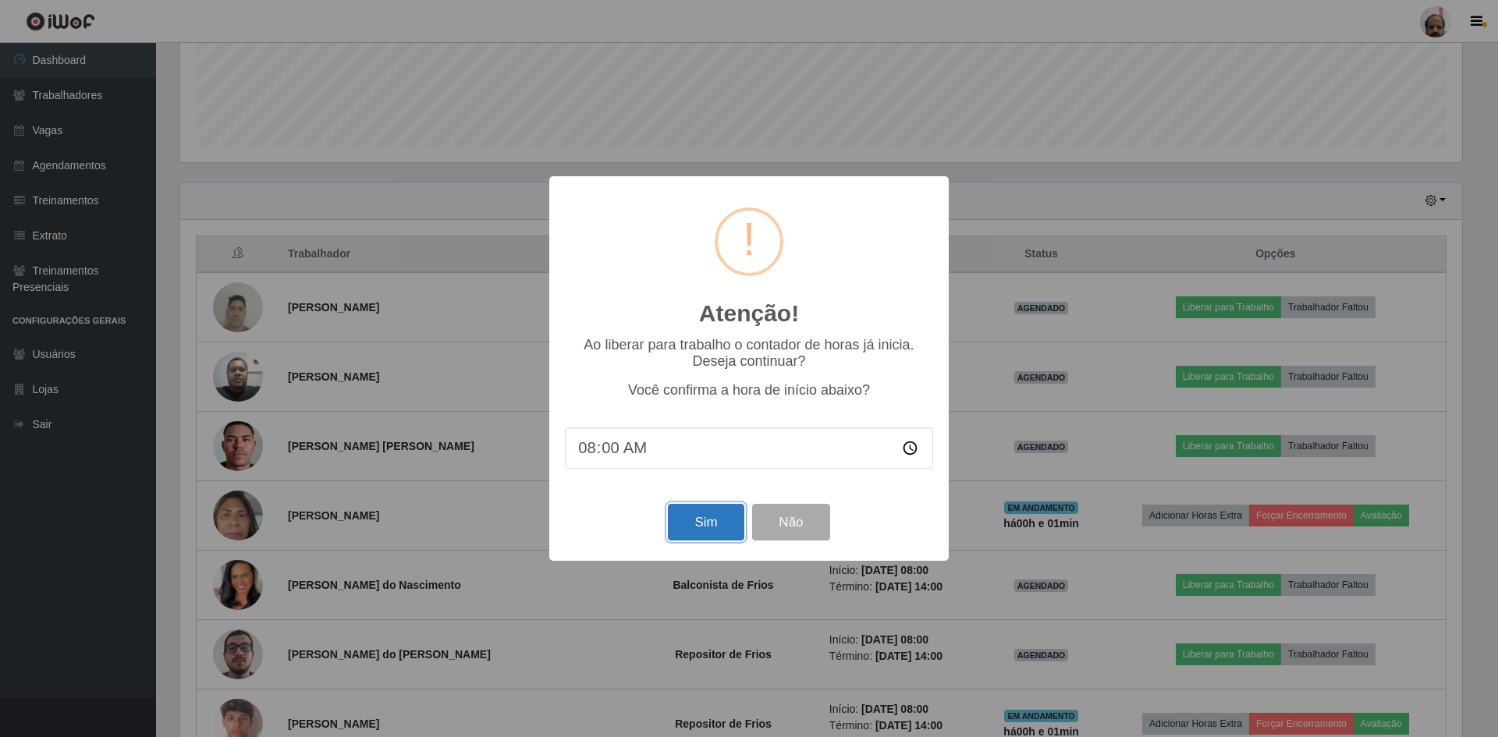
click at [680, 527] on button "Sim" at bounding box center [706, 522] width 76 height 37
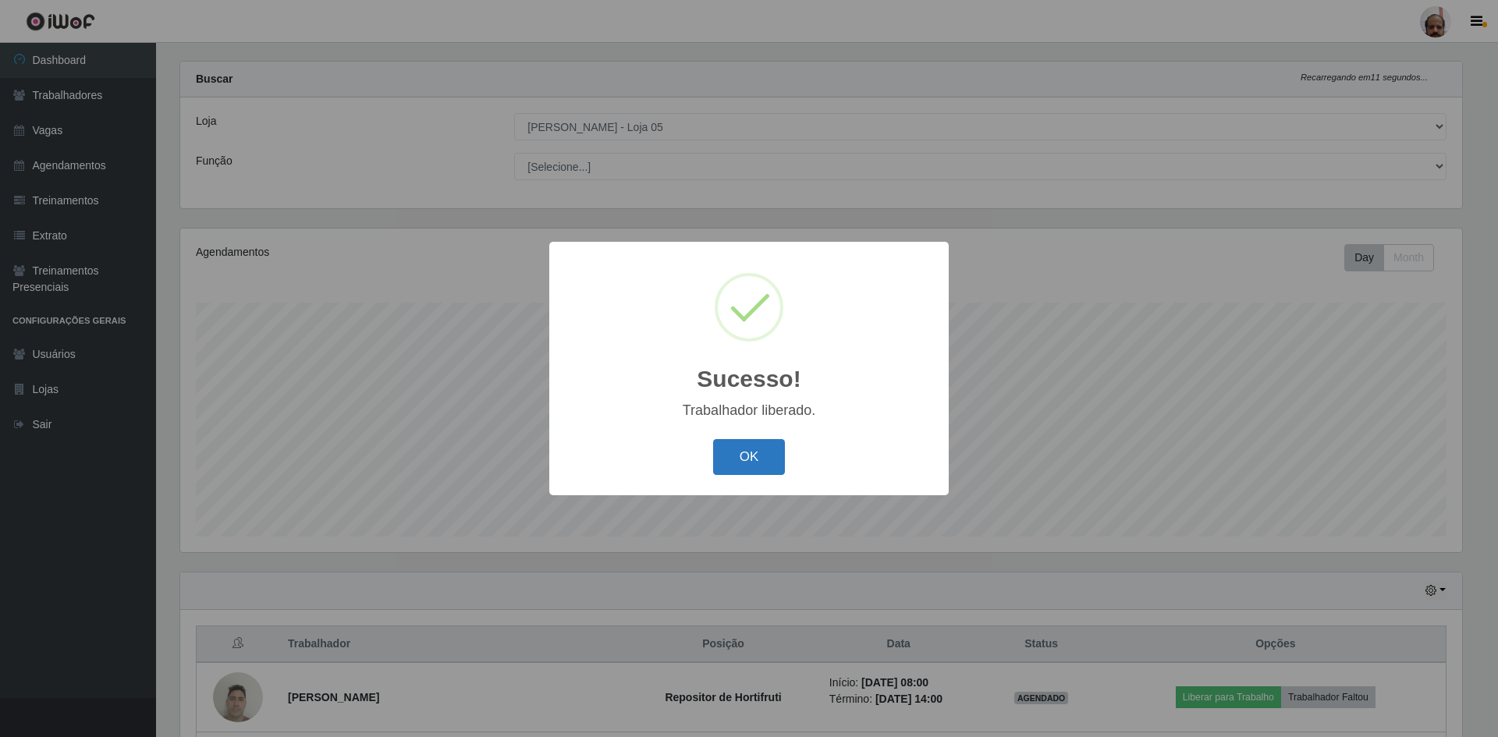
click at [731, 460] on button "OK" at bounding box center [749, 457] width 73 height 37
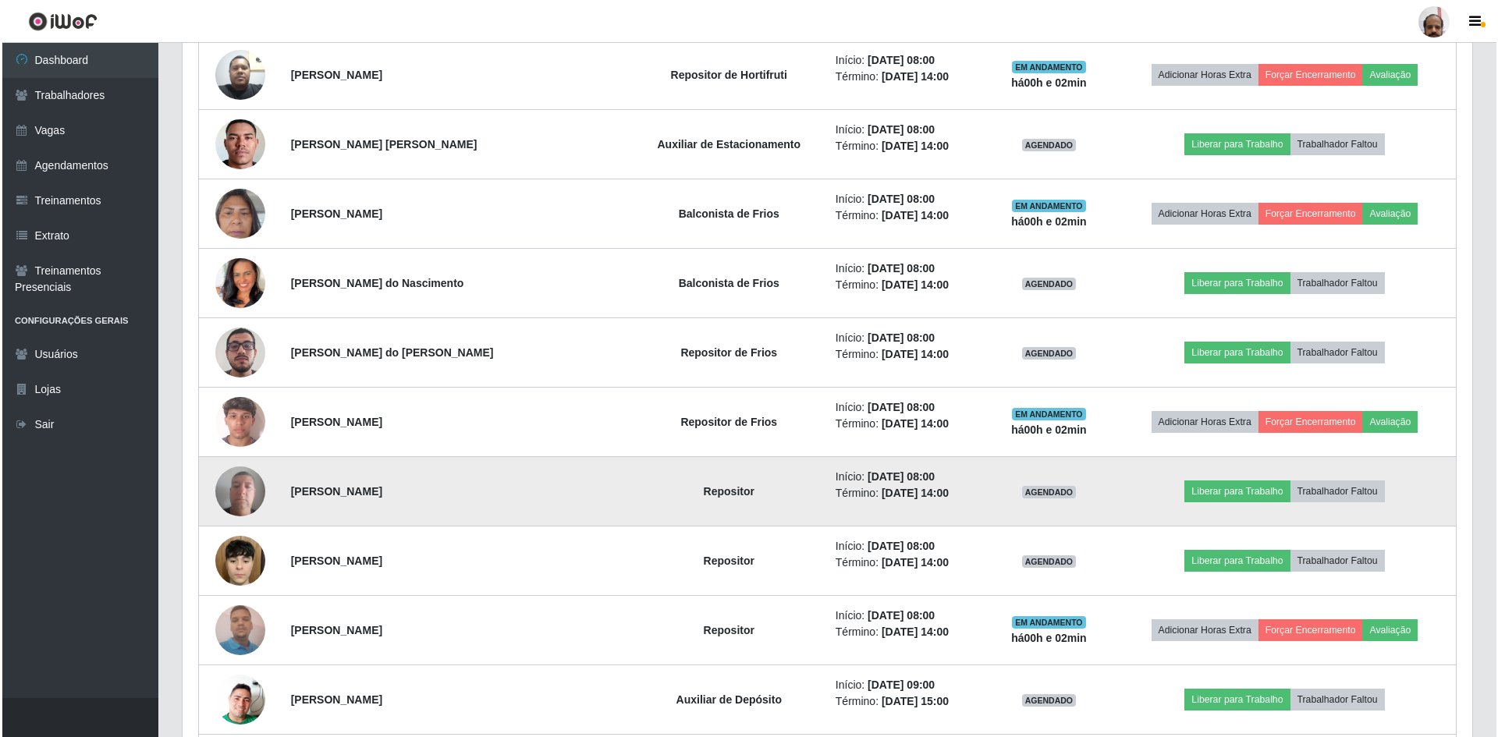
scroll to position [567, 0]
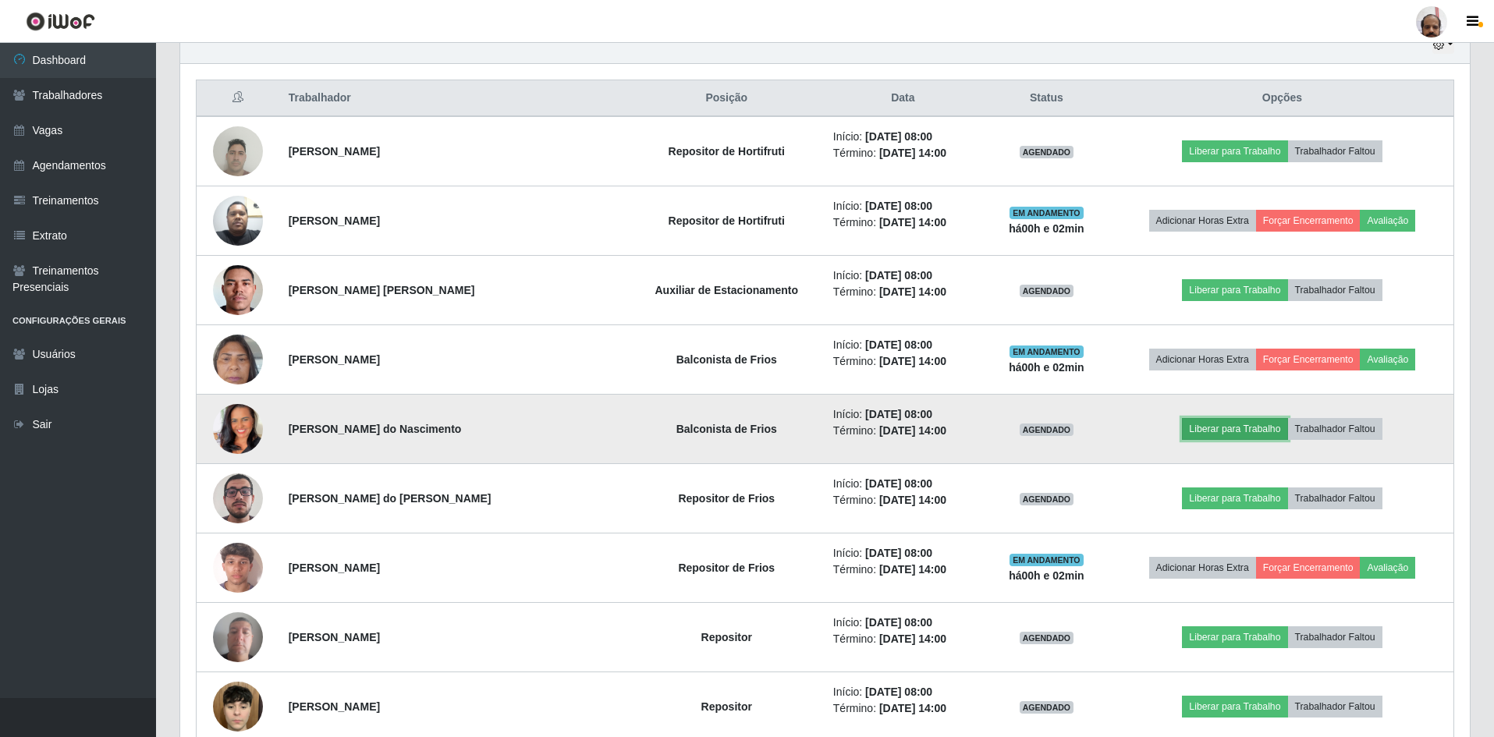
click at [1233, 431] on button "Liberar para Trabalho" at bounding box center [1234, 429] width 105 height 22
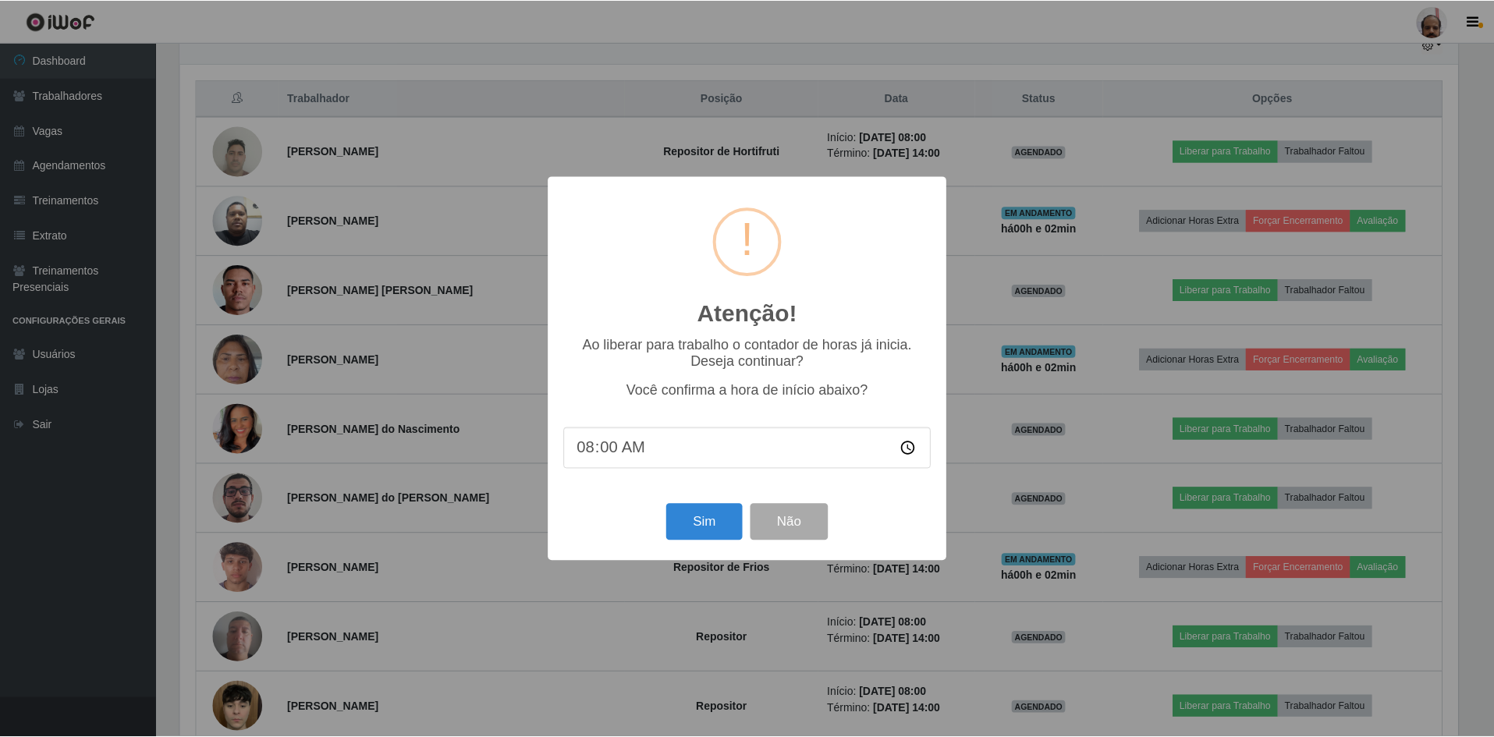
scroll to position [324, 1282]
click at [723, 527] on button "Sim" at bounding box center [706, 522] width 76 height 37
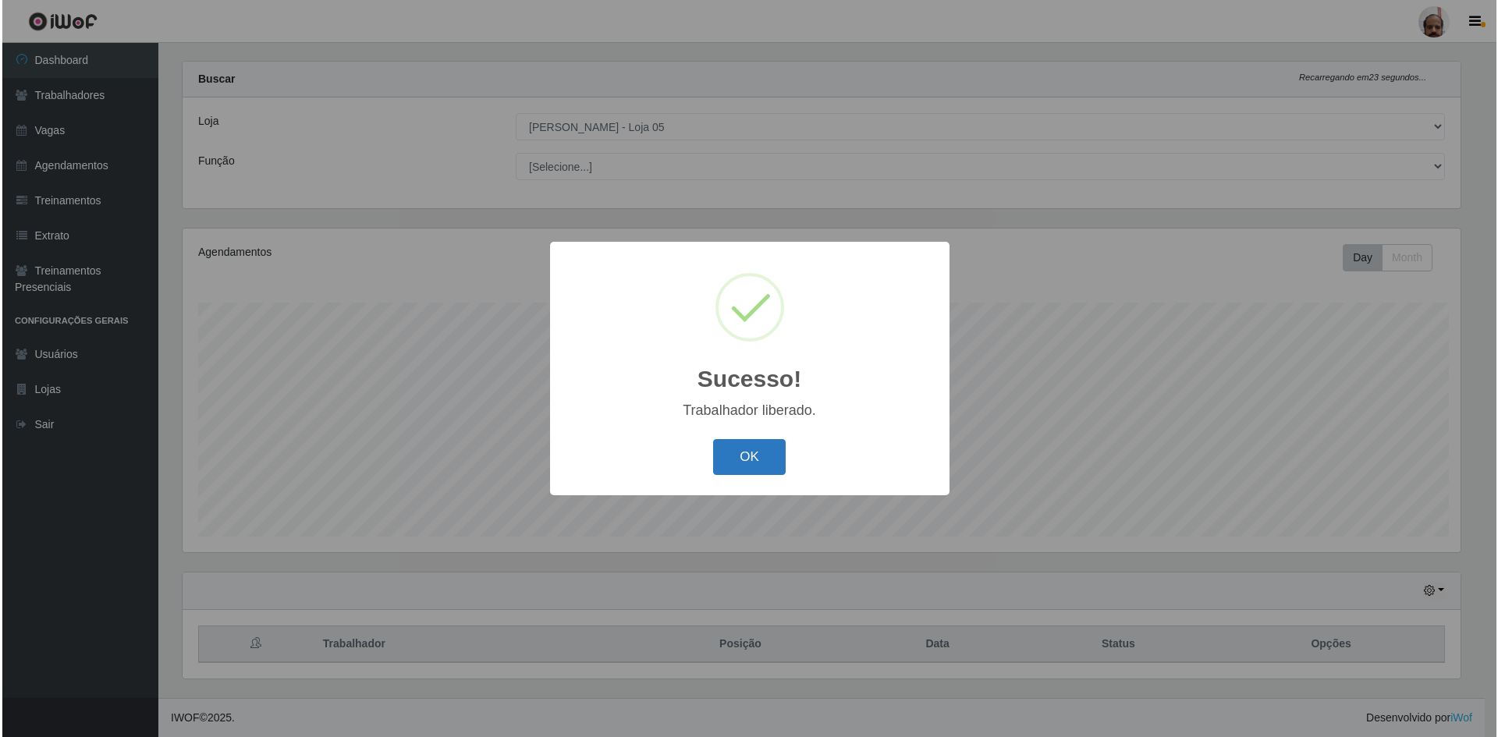
scroll to position [779845, 778887]
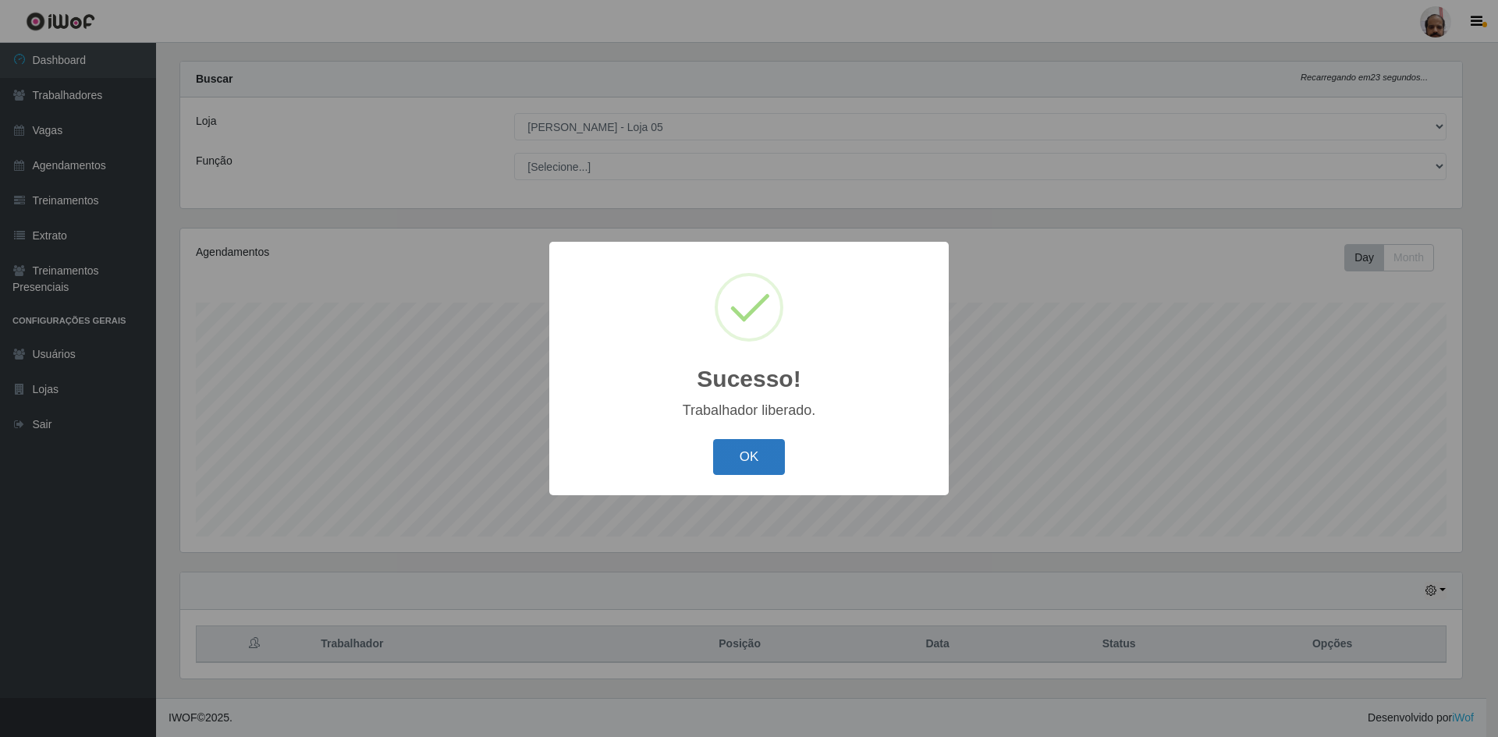
click at [727, 452] on button "OK" at bounding box center [749, 457] width 73 height 37
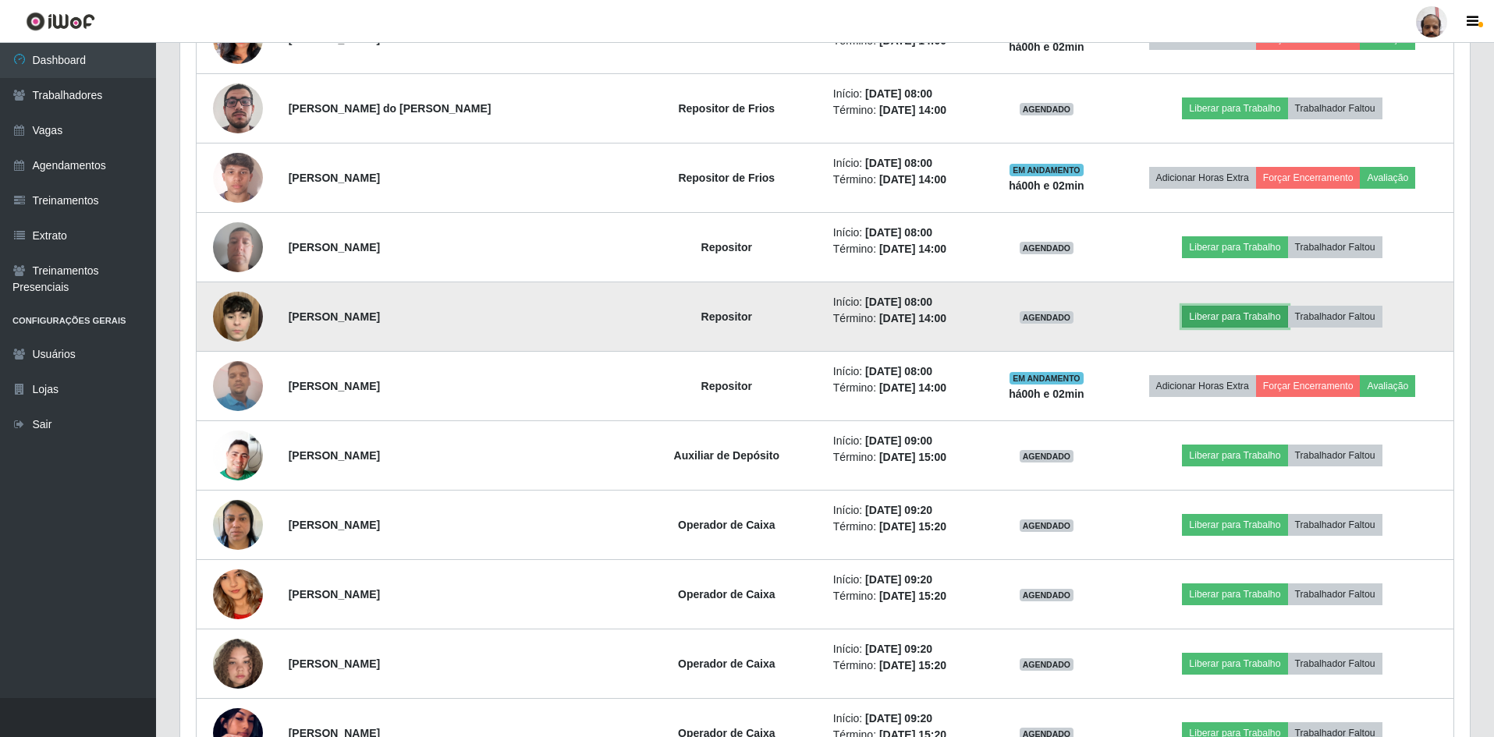
click at [1230, 313] on button "Liberar para Trabalho" at bounding box center [1234, 317] width 105 height 22
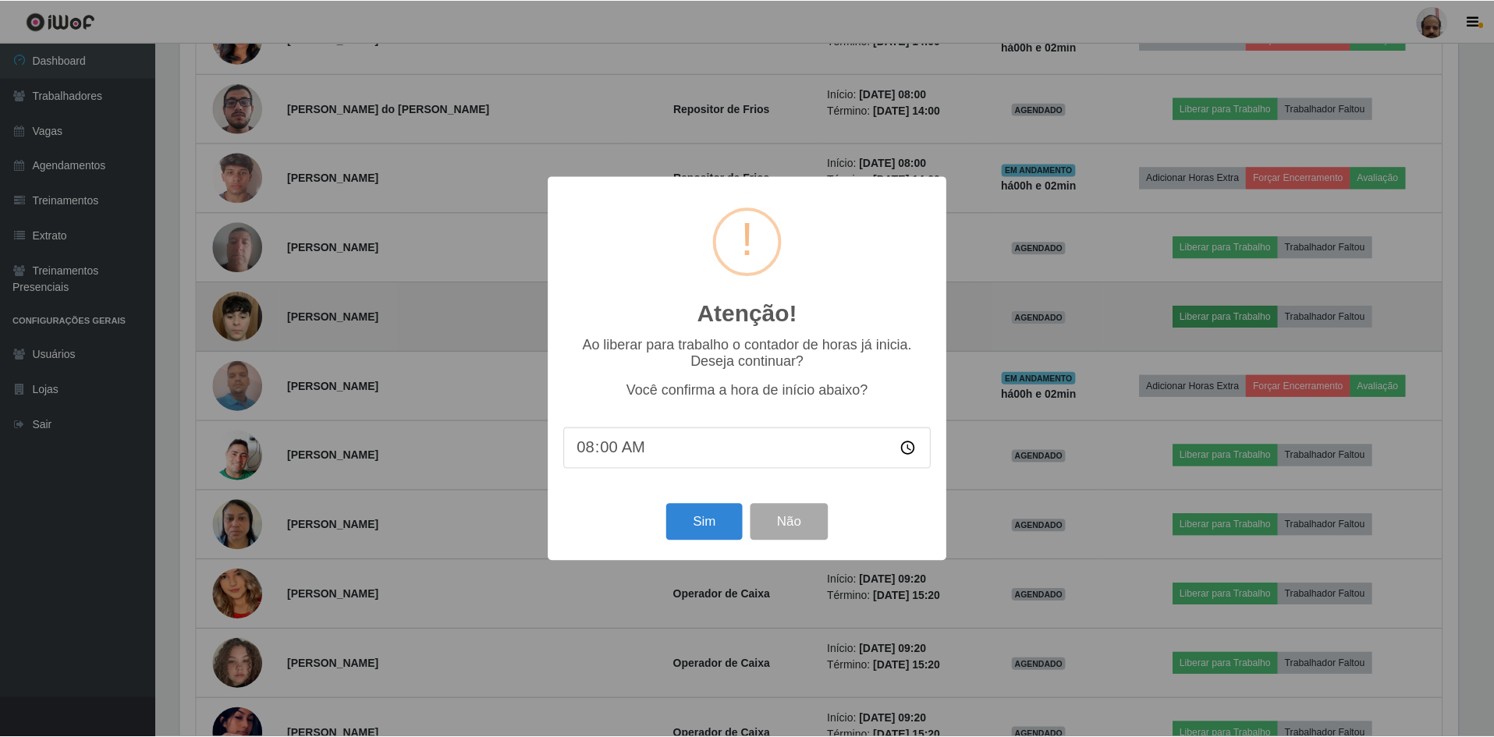
scroll to position [324, 1282]
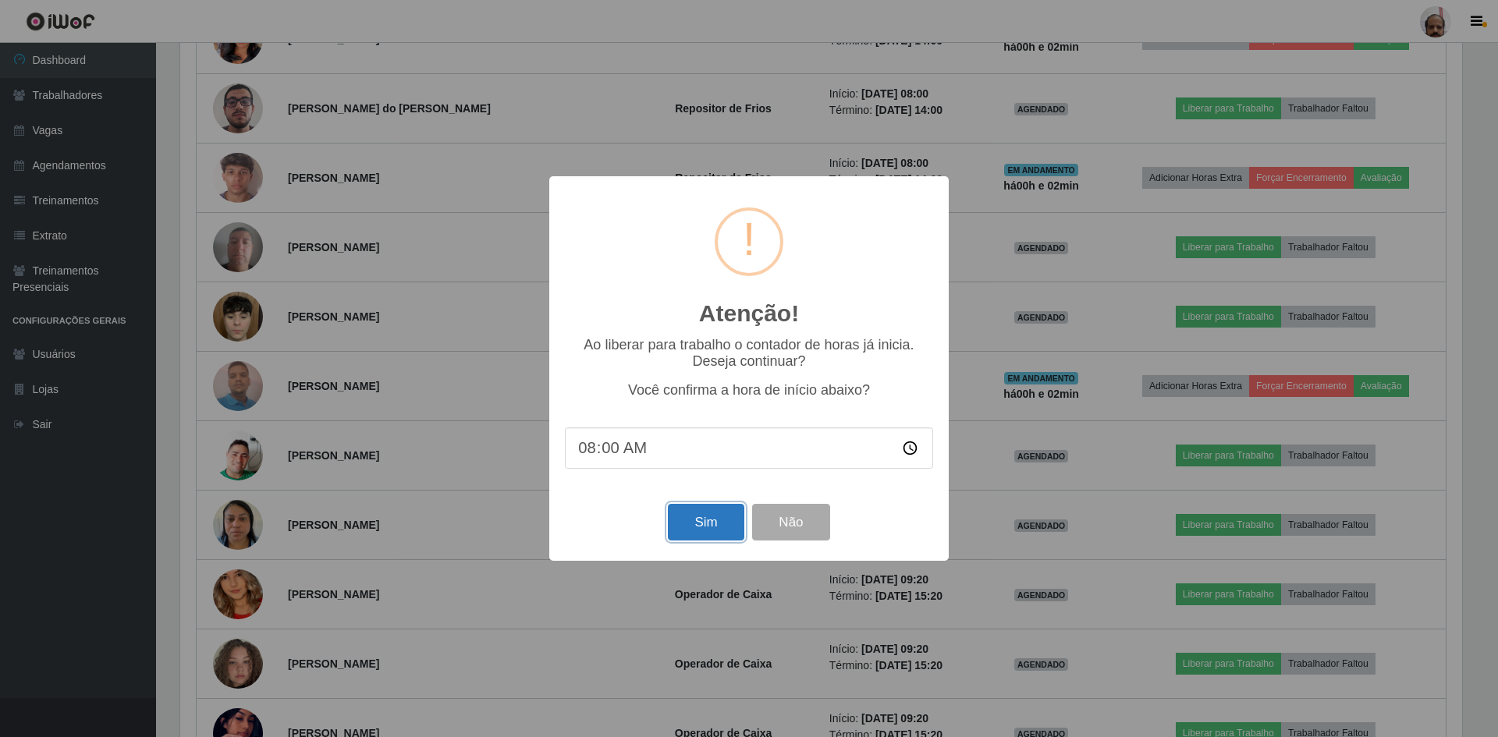
click at [686, 523] on button "Sim" at bounding box center [706, 522] width 76 height 37
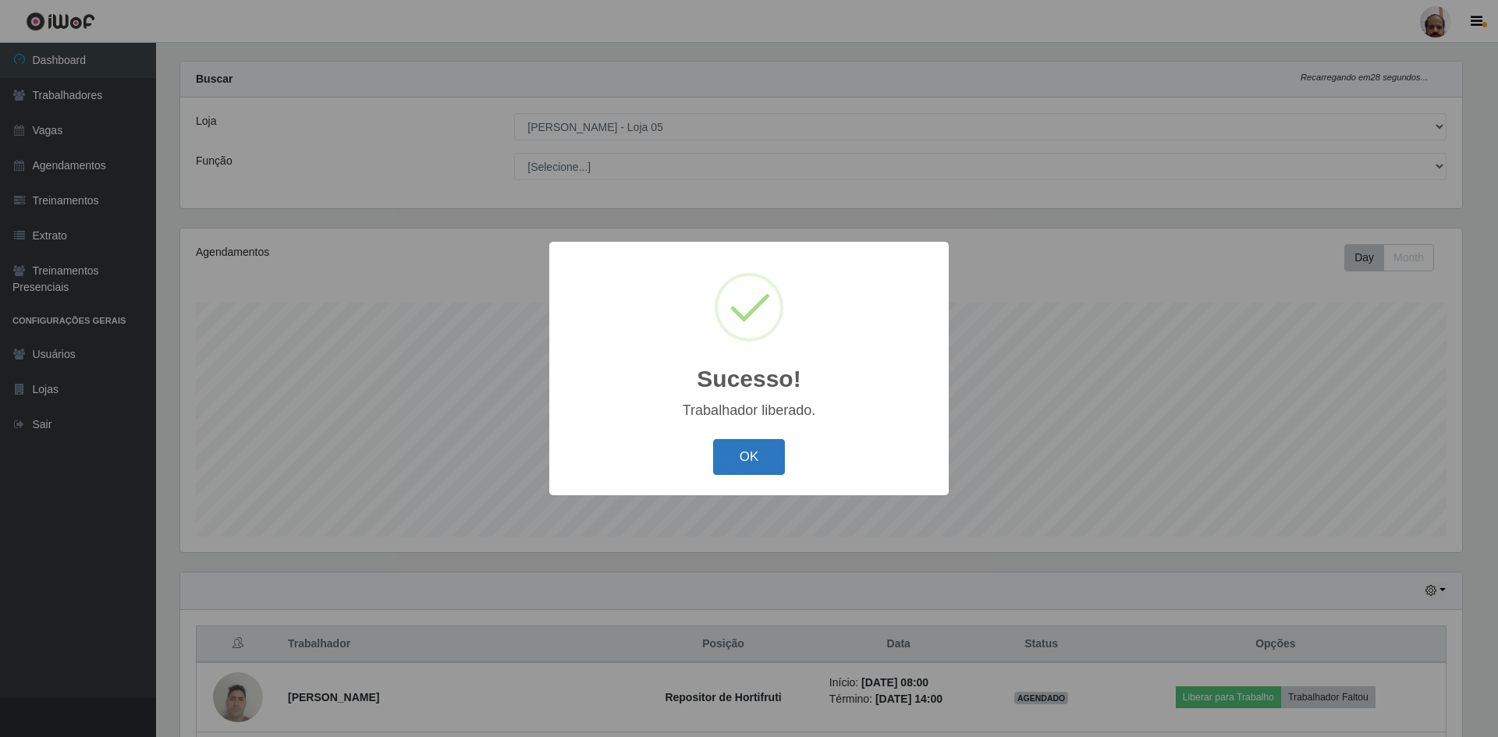
click at [763, 452] on button "OK" at bounding box center [749, 457] width 73 height 37
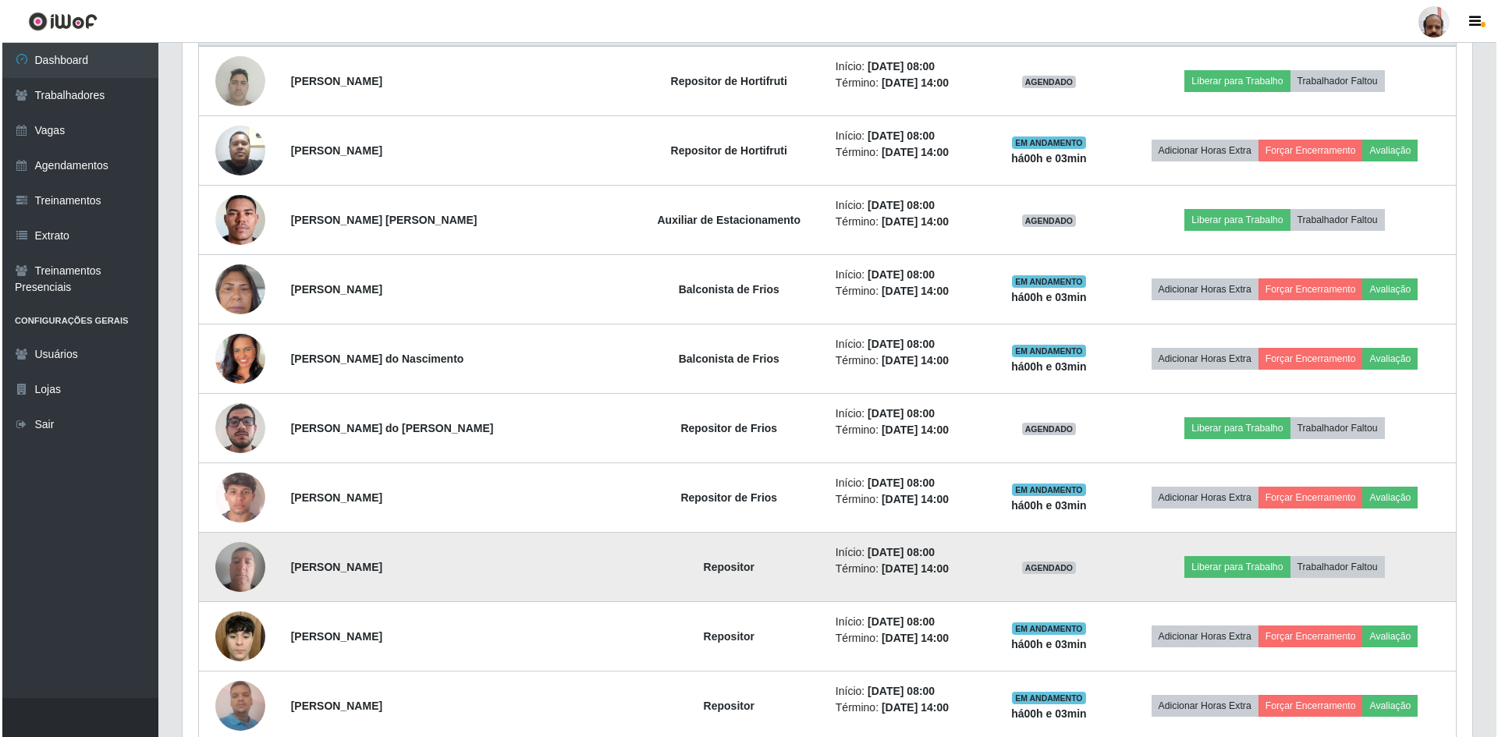
scroll to position [645, 0]
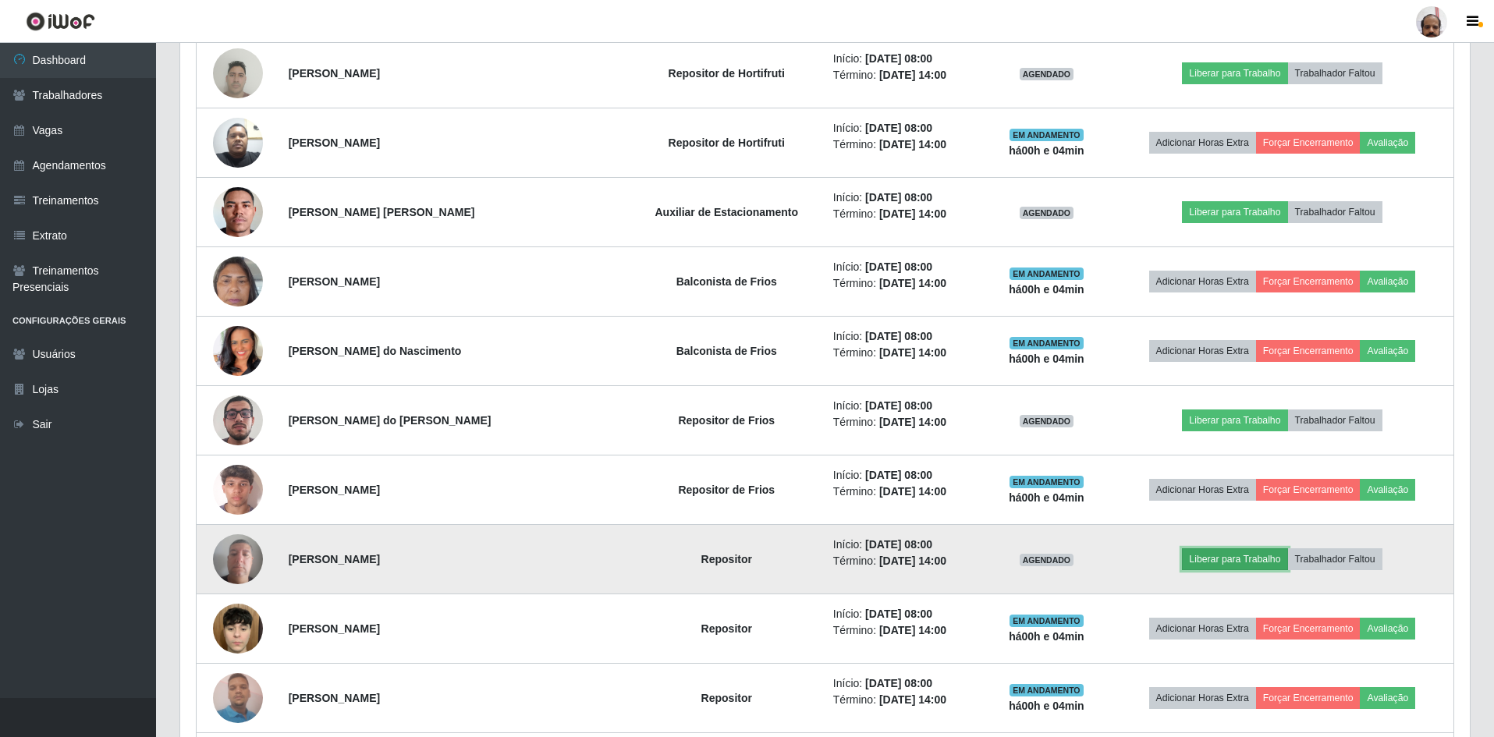
click at [1226, 559] on button "Liberar para Trabalho" at bounding box center [1234, 559] width 105 height 22
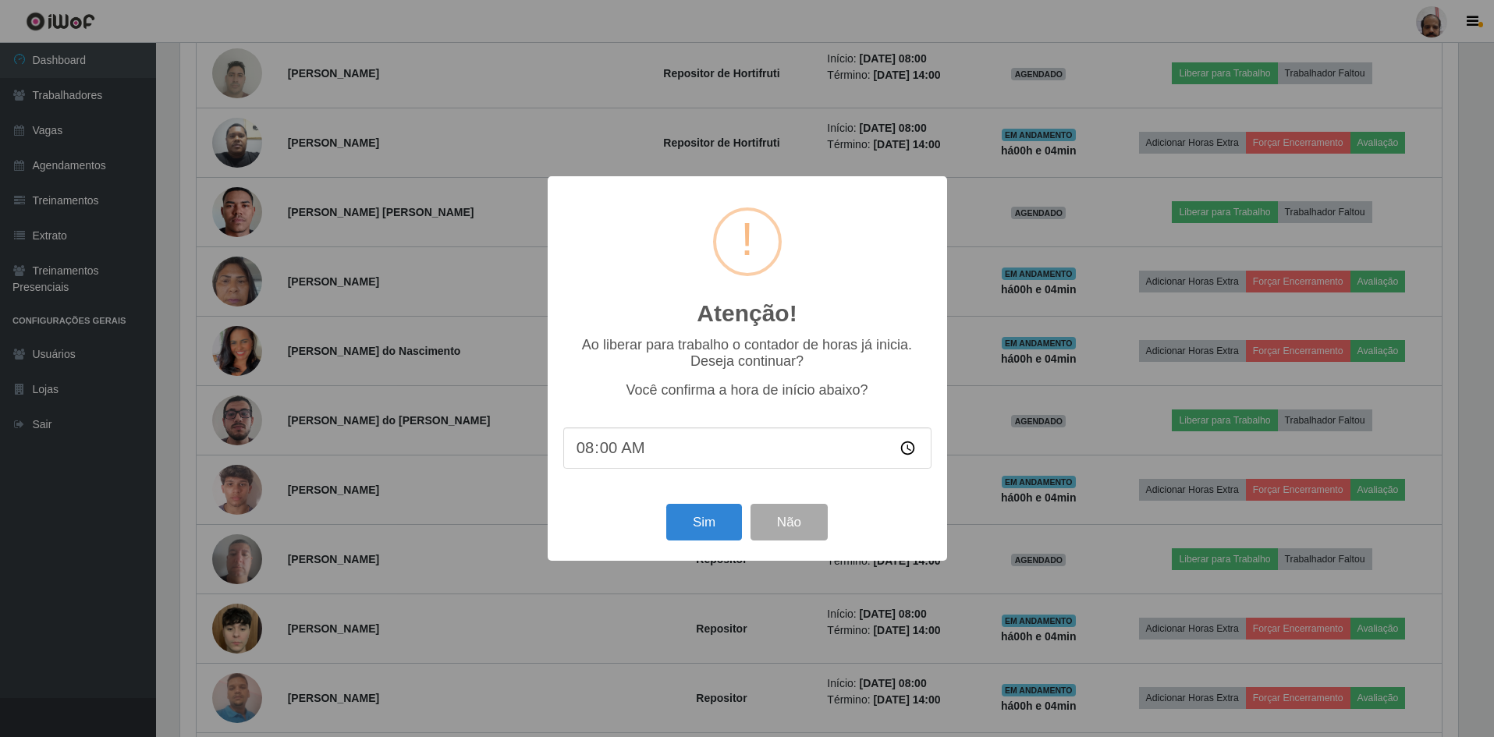
scroll to position [324, 1282]
click at [688, 520] on button "Sim" at bounding box center [706, 522] width 76 height 37
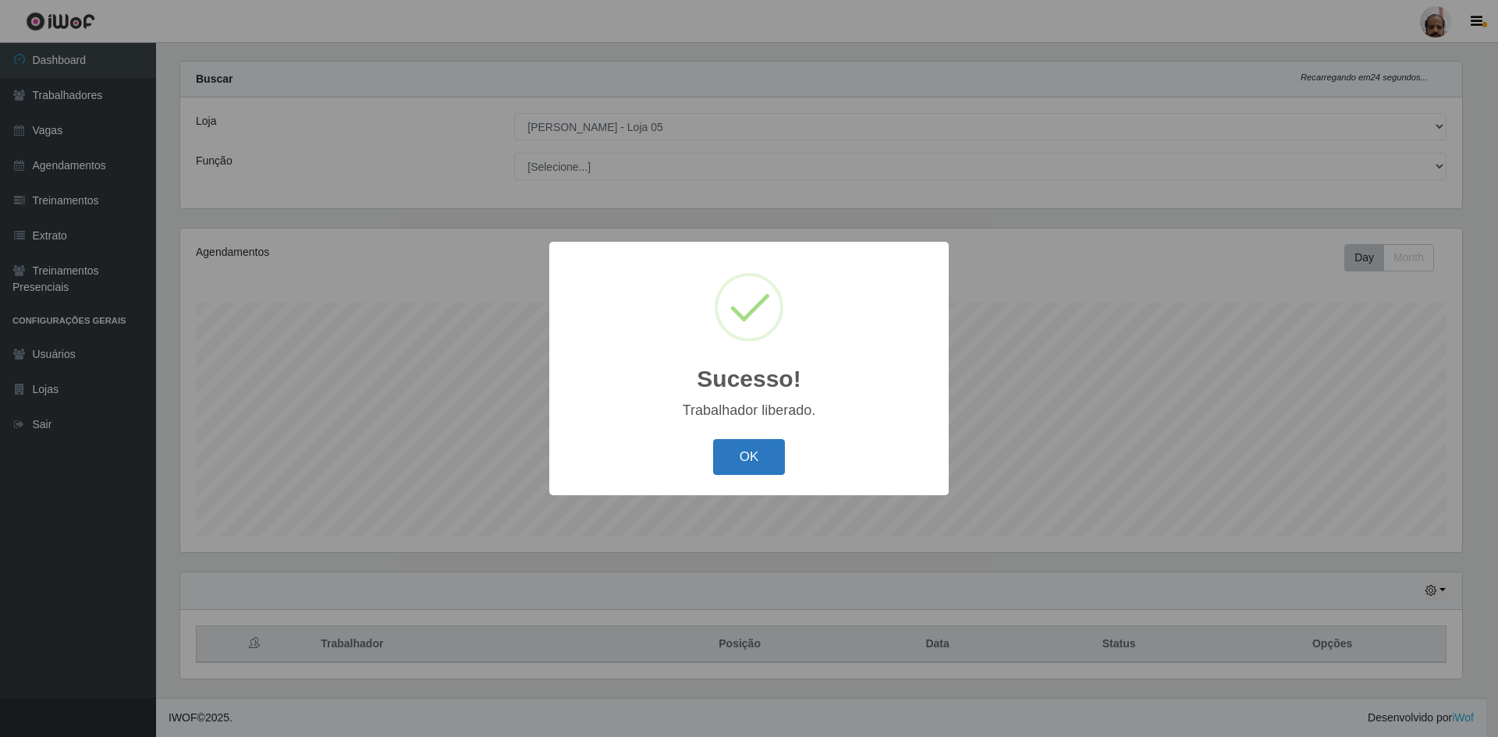
click at [761, 460] on button "OK" at bounding box center [749, 457] width 73 height 37
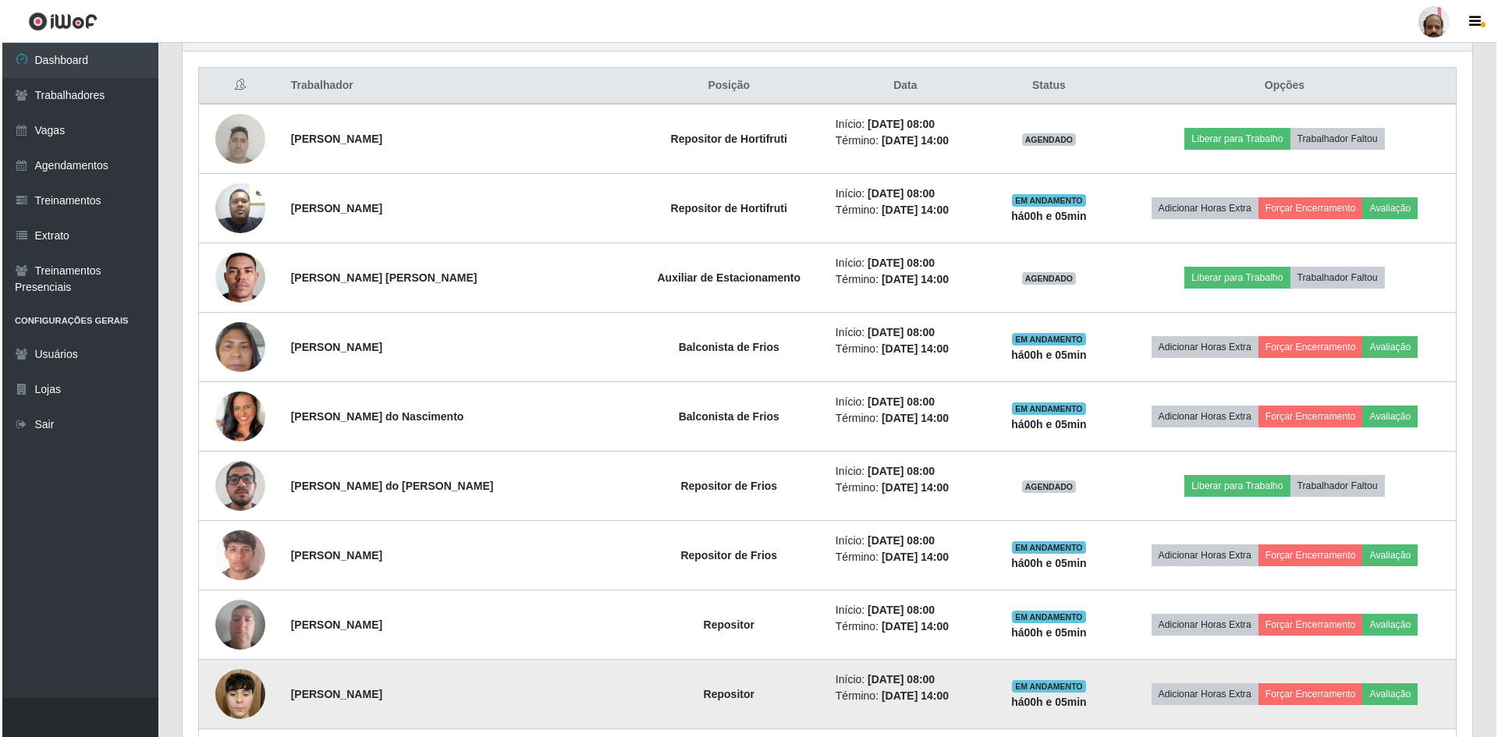
scroll to position [567, 0]
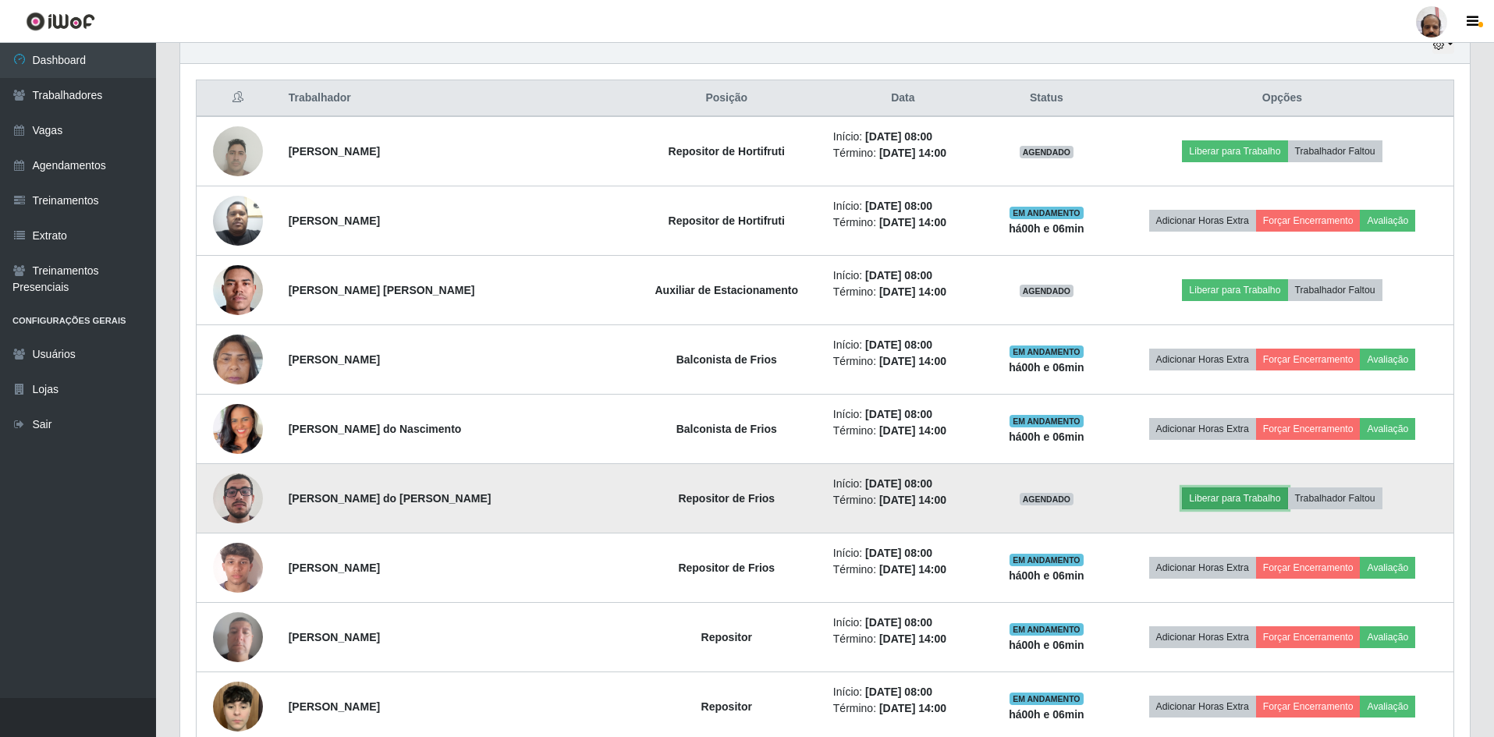
click at [1210, 496] on button "Liberar para Trabalho" at bounding box center [1234, 499] width 105 height 22
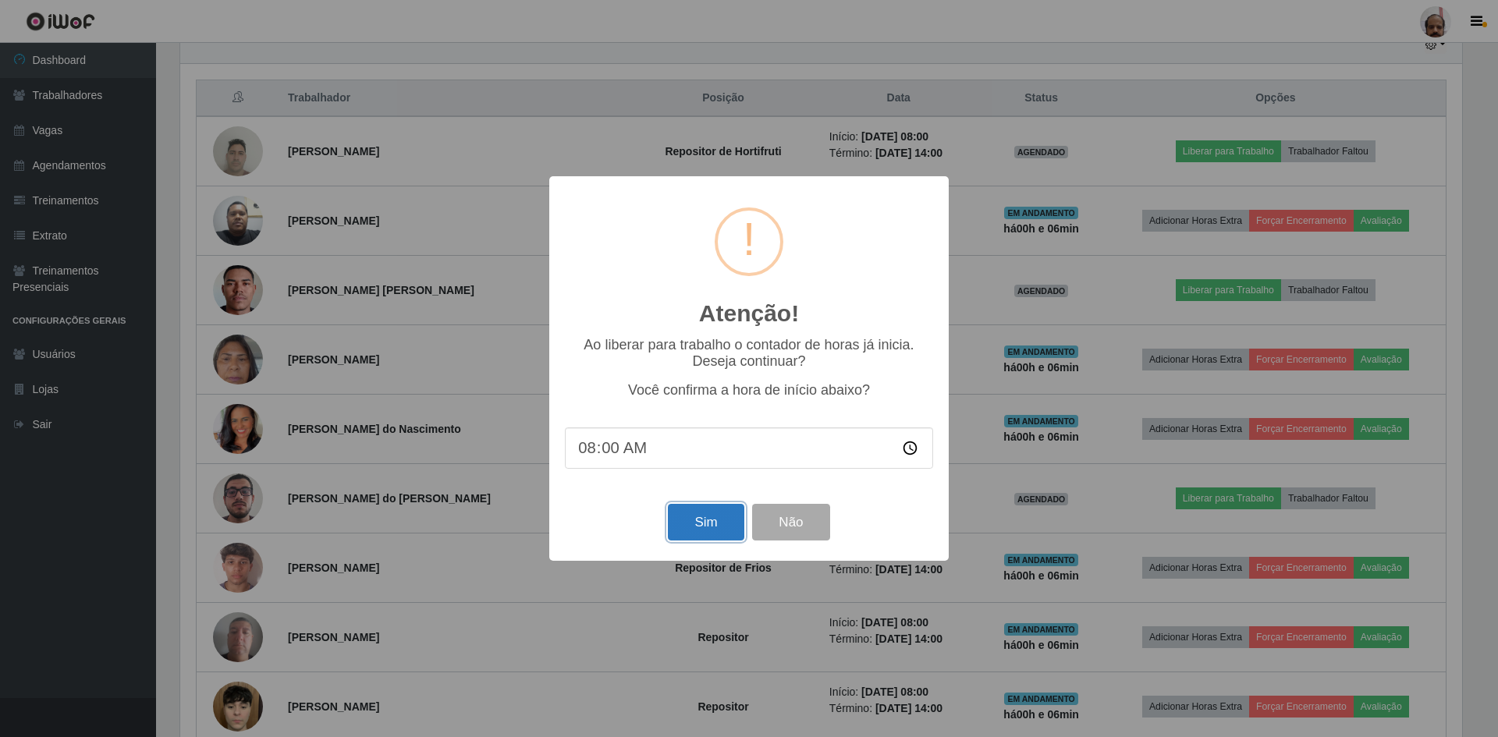
click at [707, 529] on button "Sim" at bounding box center [706, 522] width 76 height 37
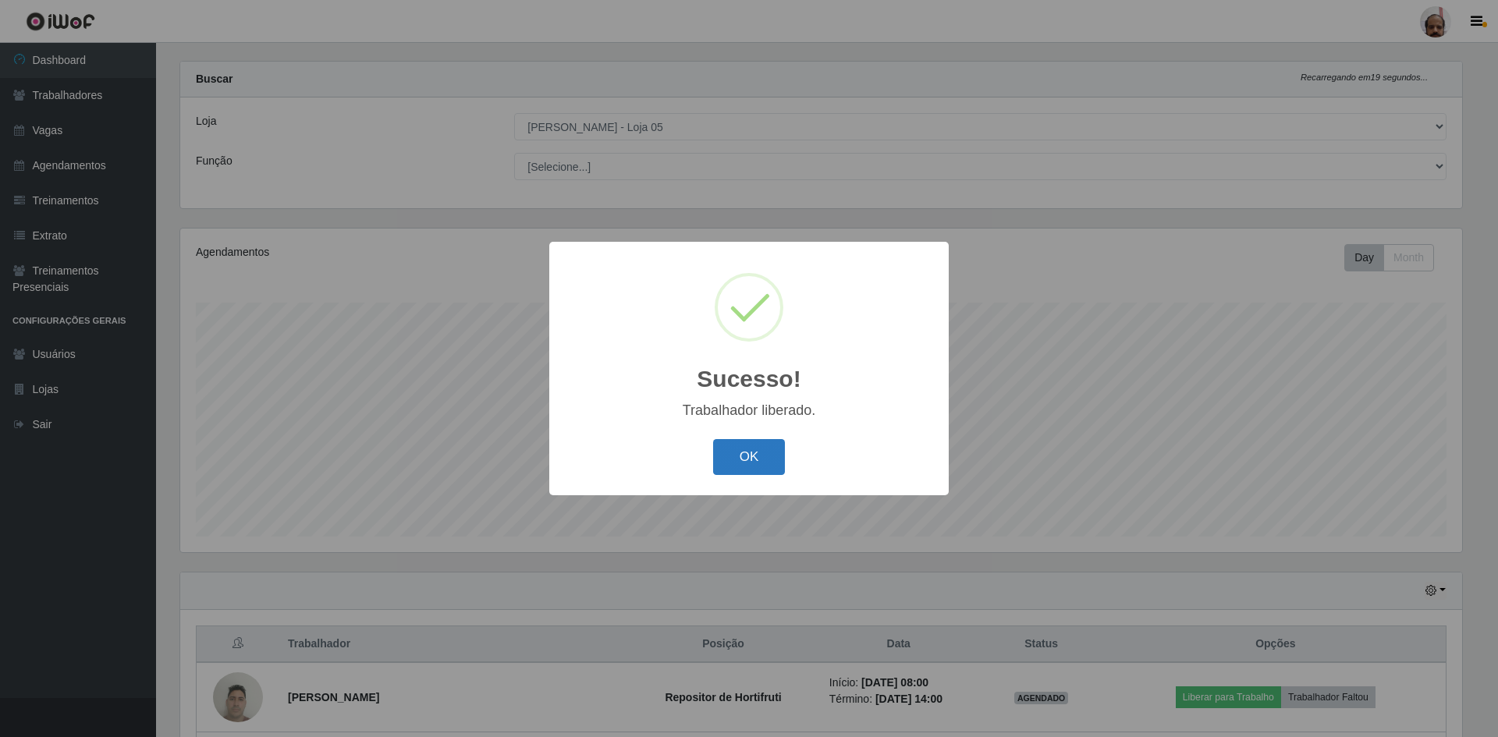
click at [748, 464] on button "OK" at bounding box center [749, 457] width 73 height 37
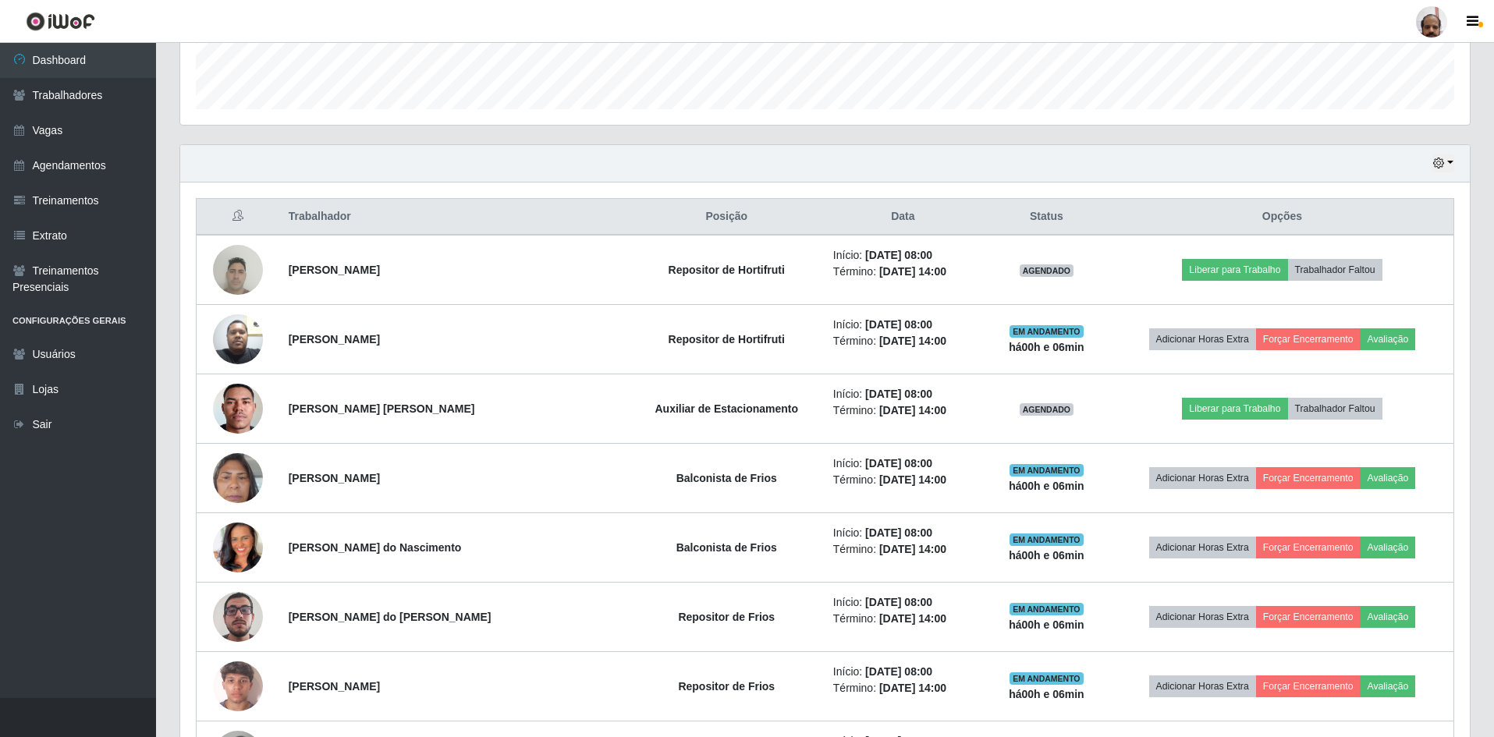
scroll to position [489, 0]
